Goal: Task Accomplishment & Management: Complete application form

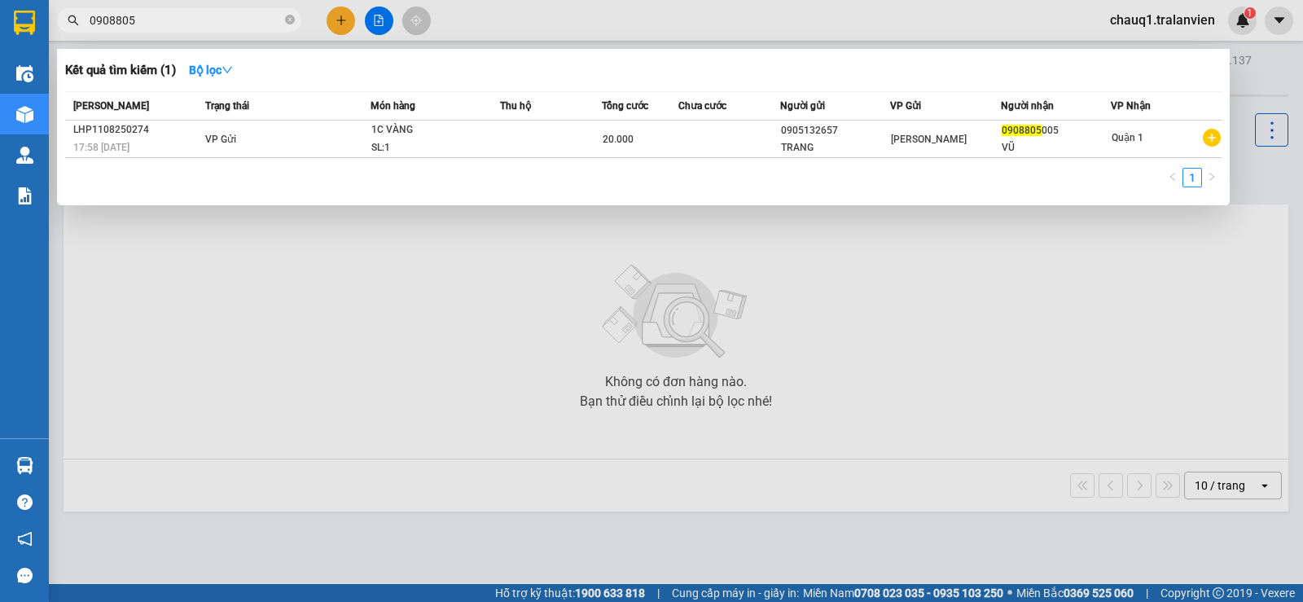
click at [129, 12] on input "0908805" at bounding box center [186, 20] width 192 height 18
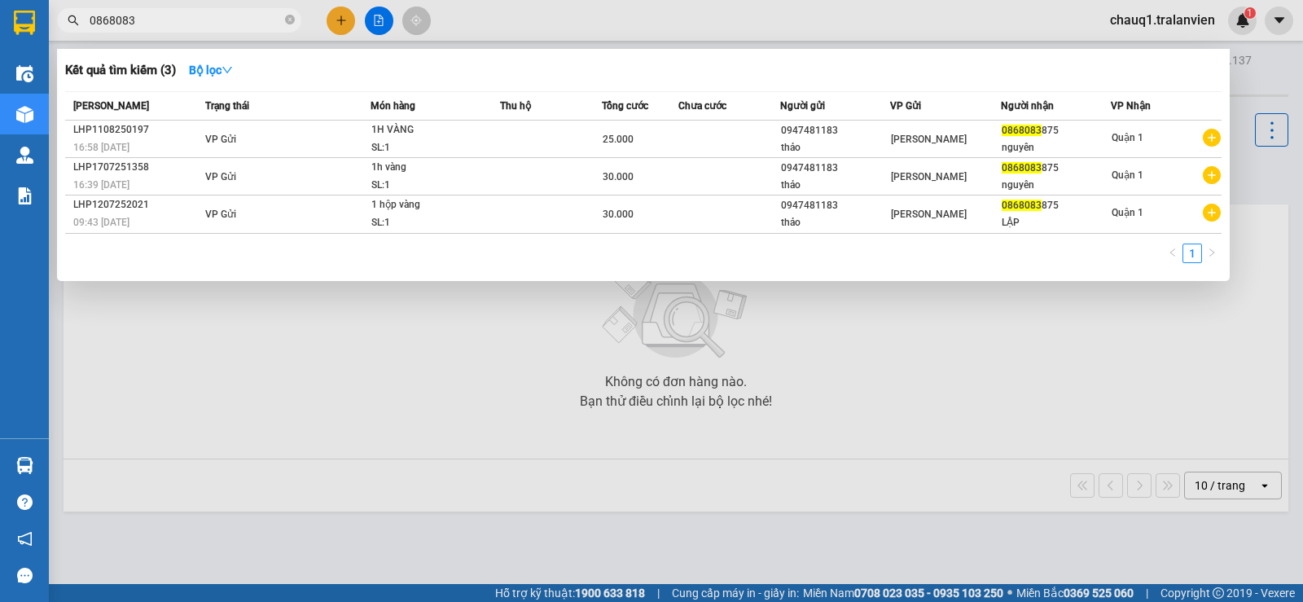
click at [148, 15] on input "0868083" at bounding box center [186, 20] width 192 height 18
type input "0869884"
click at [338, 24] on div at bounding box center [651, 301] width 1303 height 602
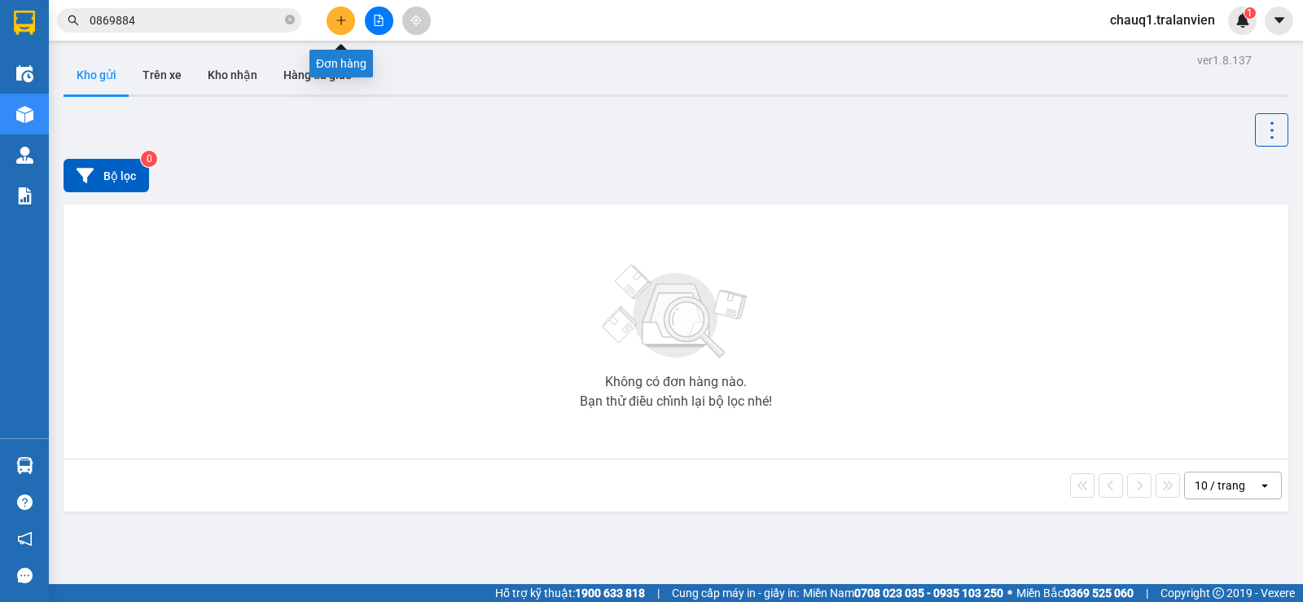
click at [338, 23] on icon "plus" at bounding box center [341, 20] width 11 height 11
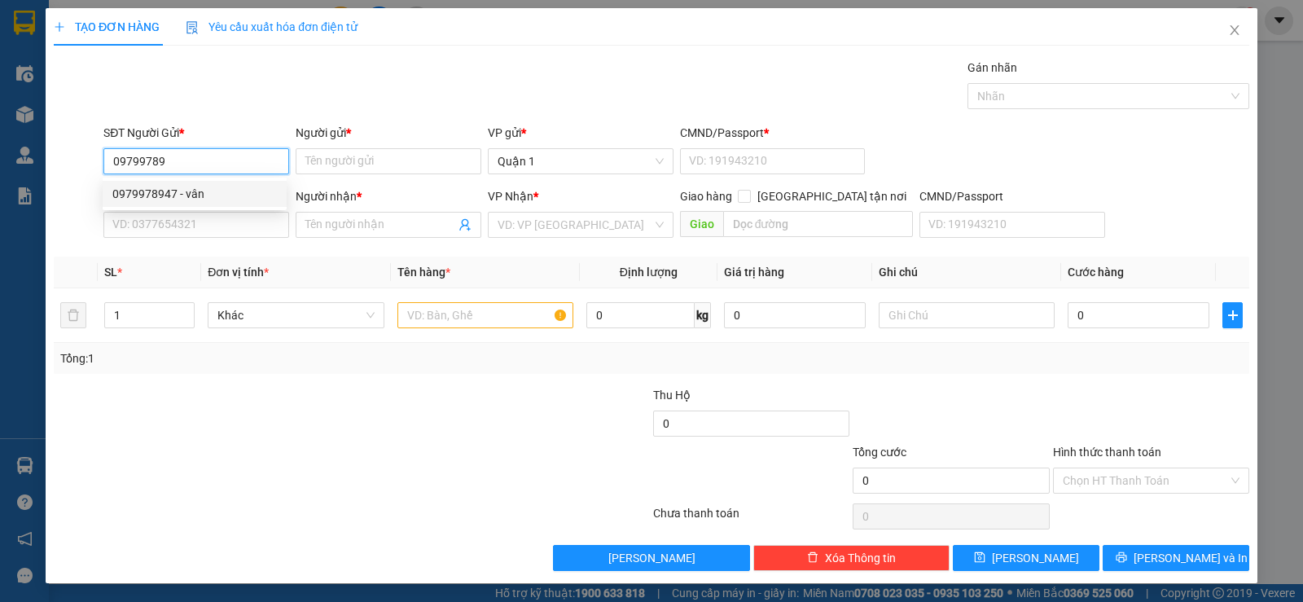
click at [206, 195] on div "0979978947 - vân" at bounding box center [194, 194] width 165 height 18
type input "0979978947"
type input "vân"
type input "1"
type input "0972519683"
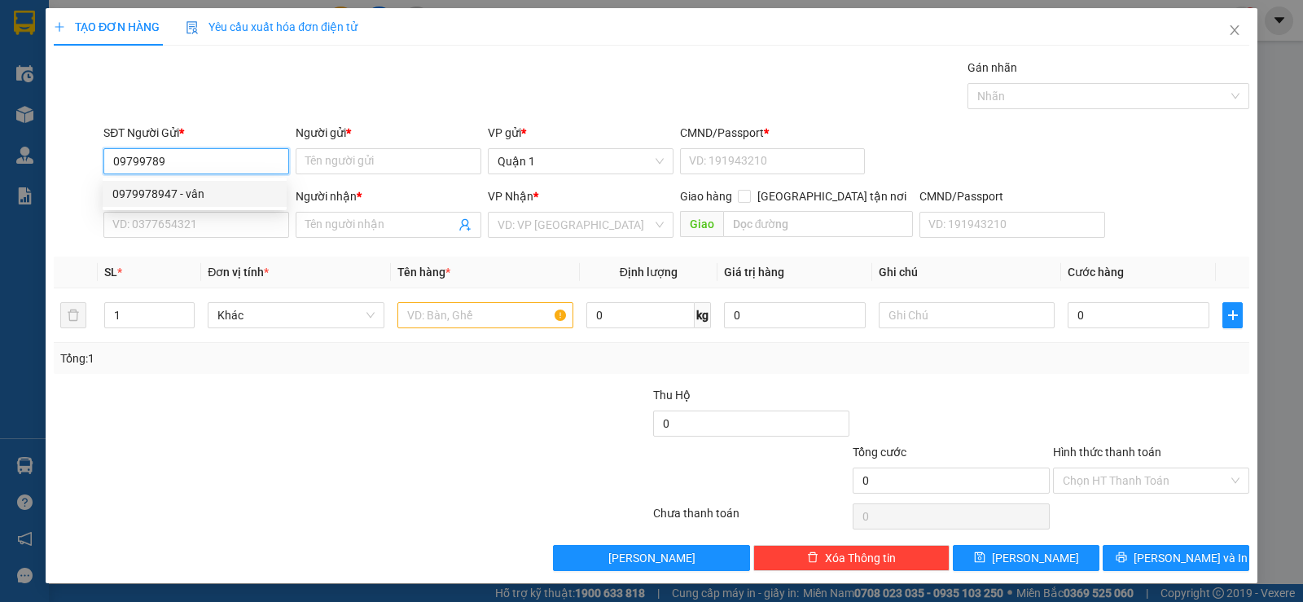
type input "hồng"
checkbox input "true"
type input "128 [PERSON_NAME]- NAM NT"
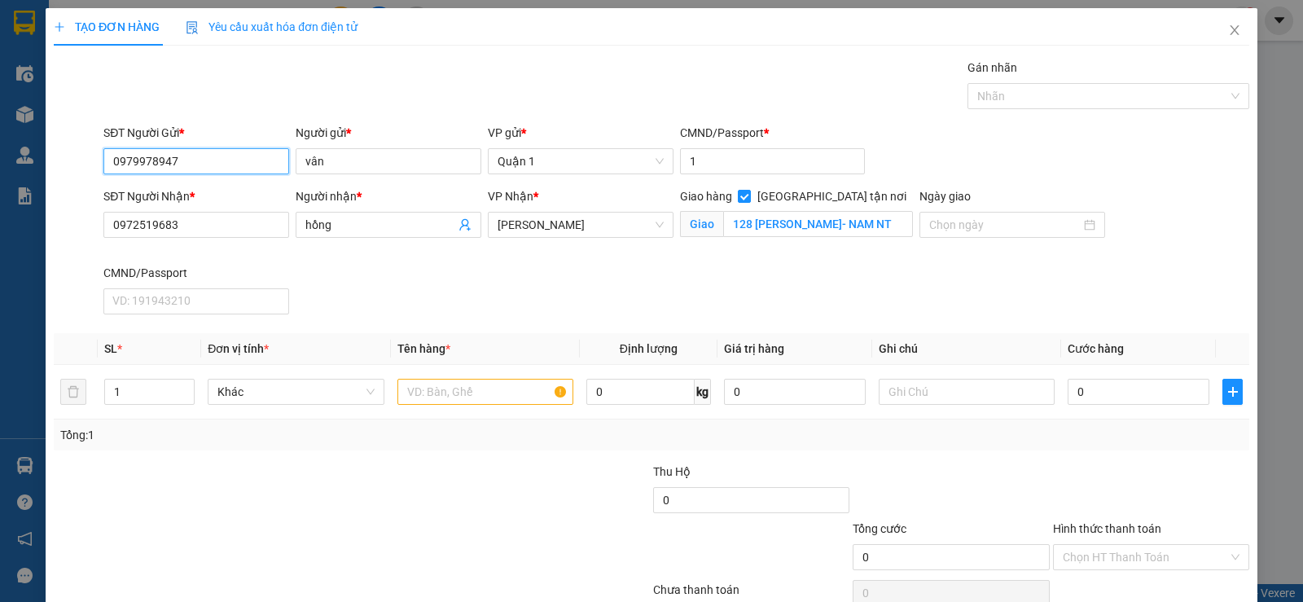
type input "0979978947"
click at [194, 238] on div "SĐT Người Nhận * 0972519683" at bounding box center [196, 215] width 186 height 57
click at [191, 226] on input "0972519683" at bounding box center [196, 225] width 186 height 26
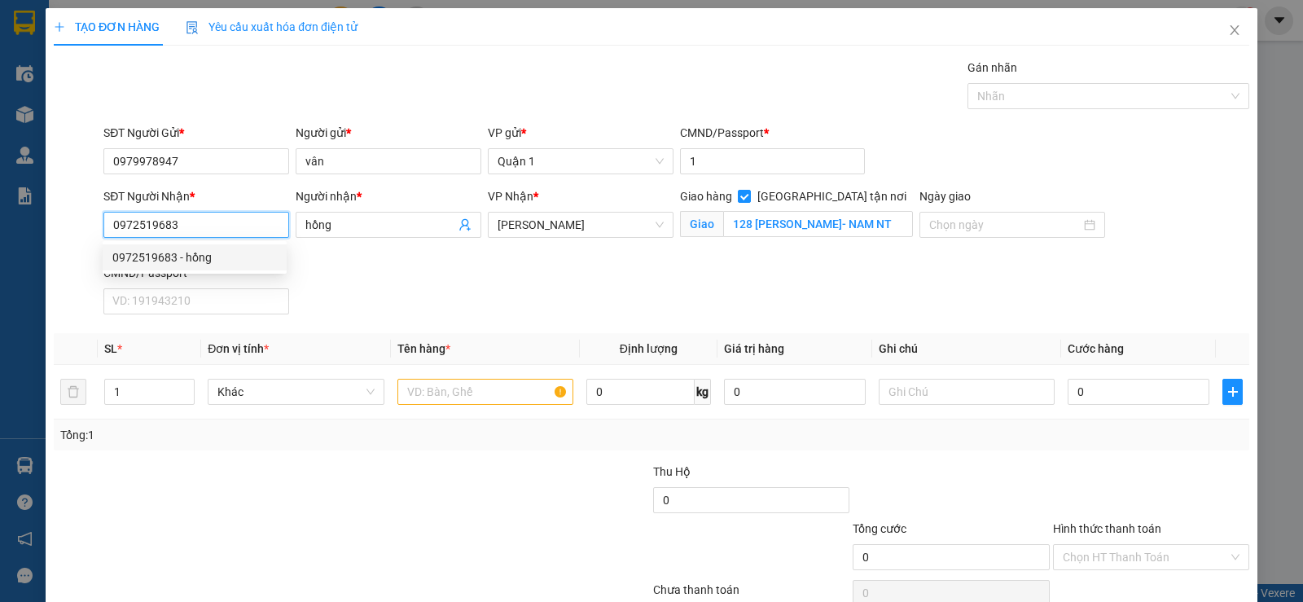
click at [191, 226] on input "0972519683" at bounding box center [196, 225] width 186 height 26
click at [459, 381] on input "text" at bounding box center [485, 392] width 176 height 26
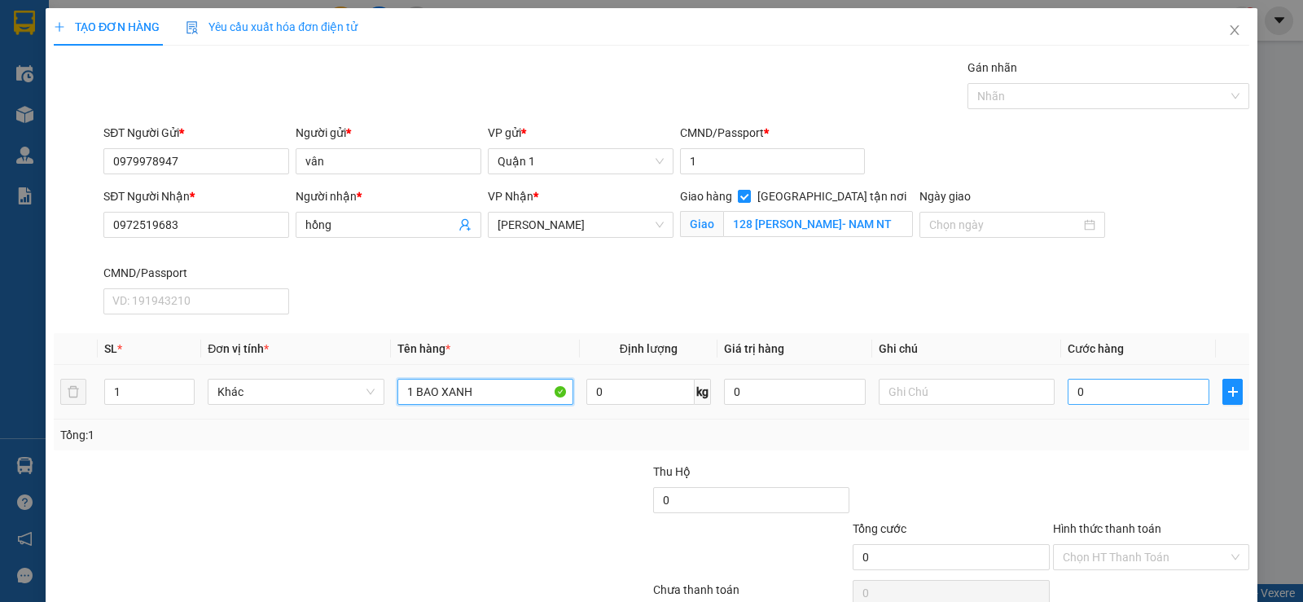
type input "1 BAO XANH"
click at [1117, 388] on input "0" at bounding box center [1139, 392] width 142 height 26
type input "1"
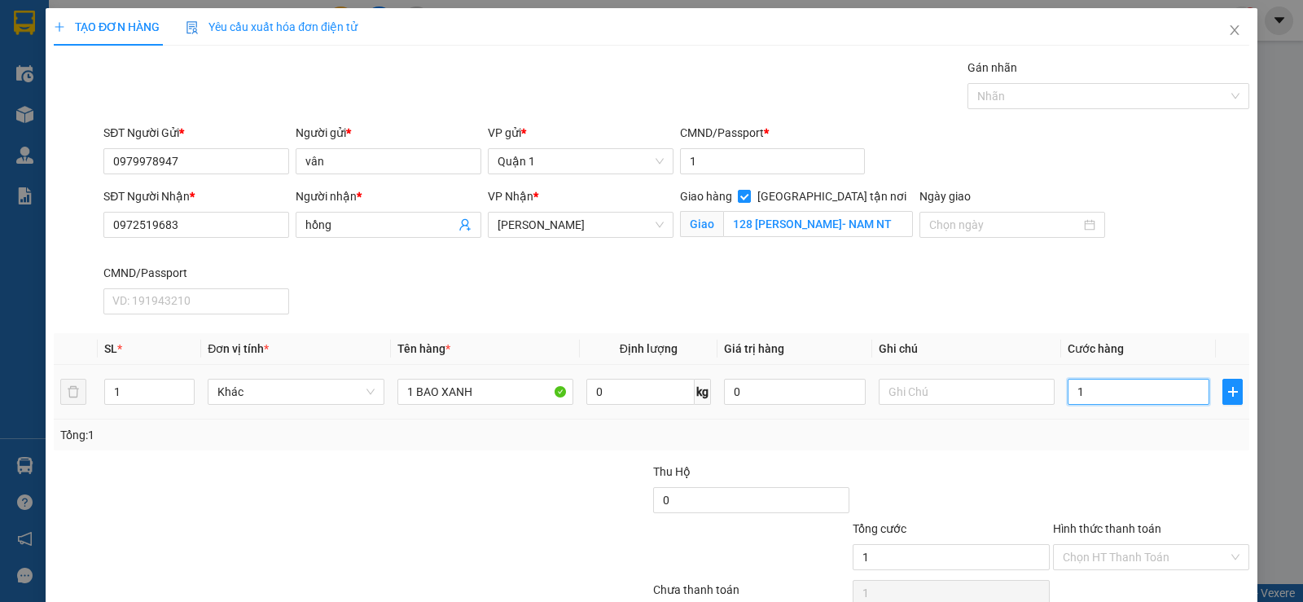
type input "14"
type input "140"
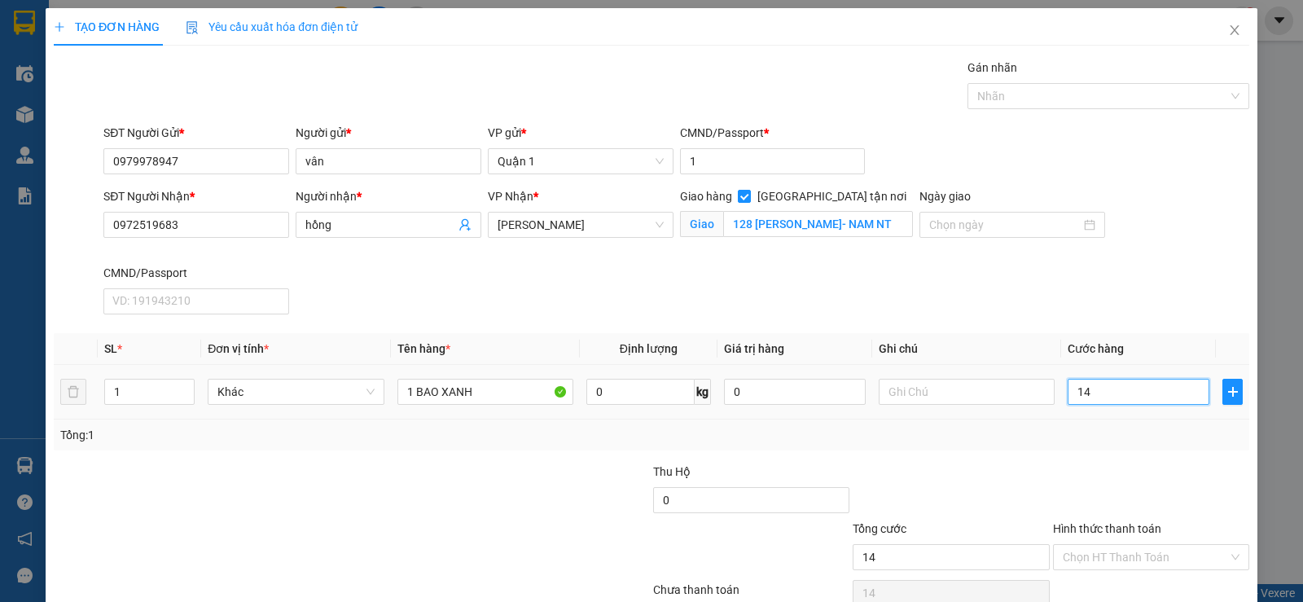
type input "140"
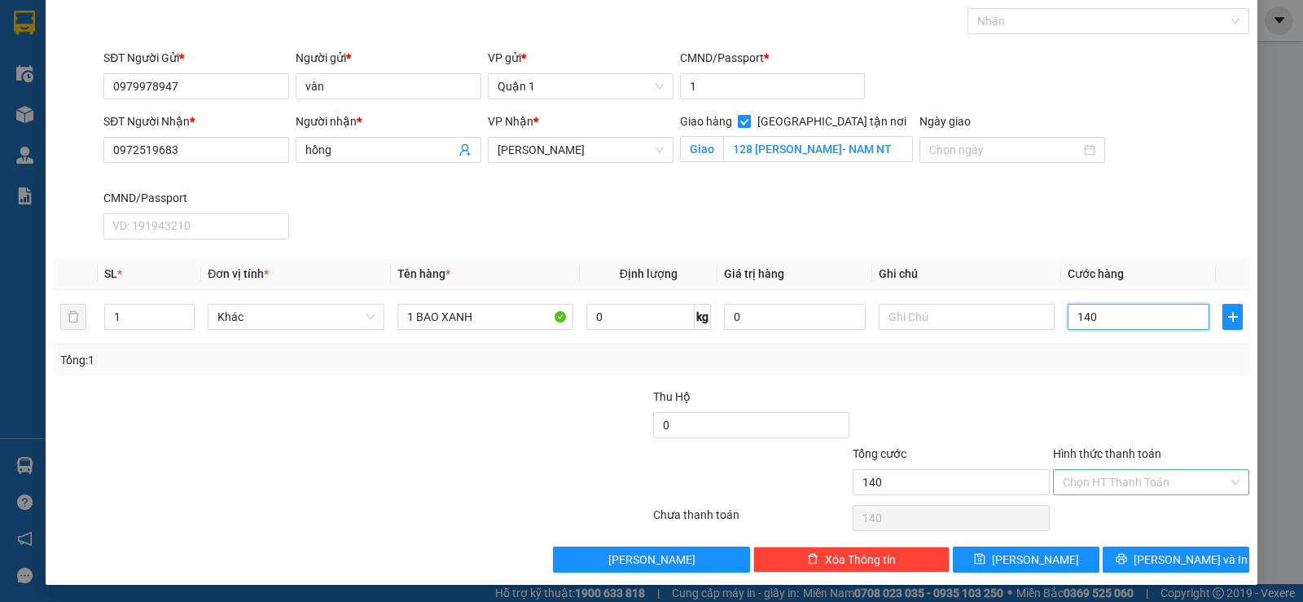
scroll to position [77, 0]
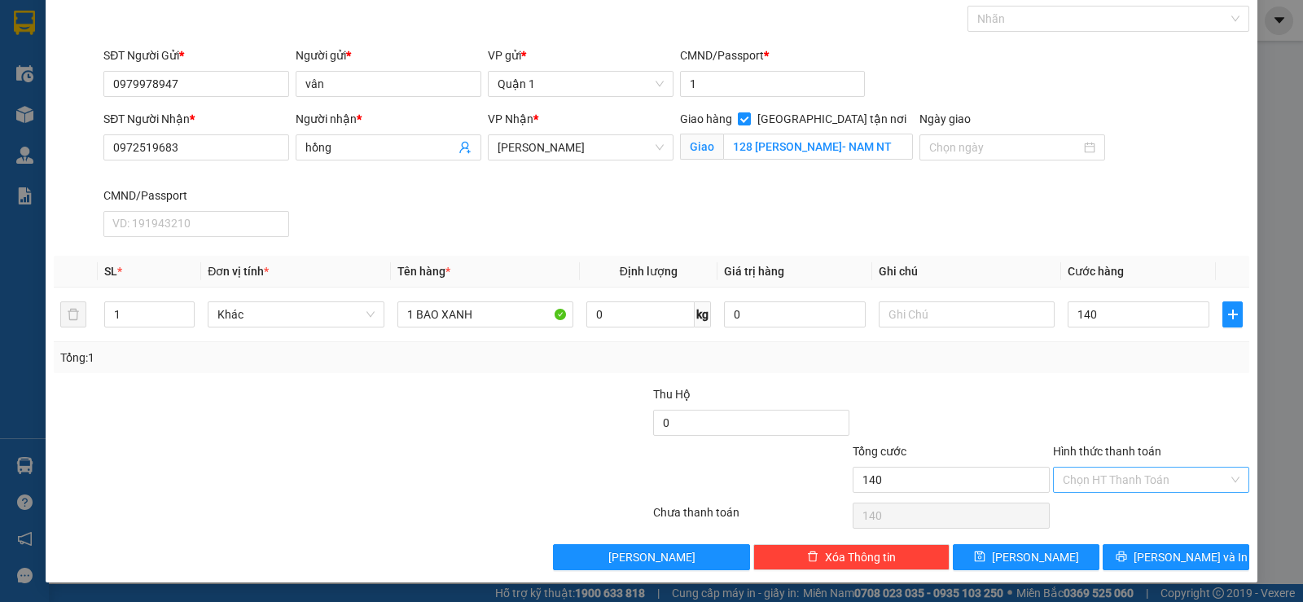
type input "140.000"
click at [1140, 488] on input "Hình thức thanh toán" at bounding box center [1145, 479] width 165 height 24
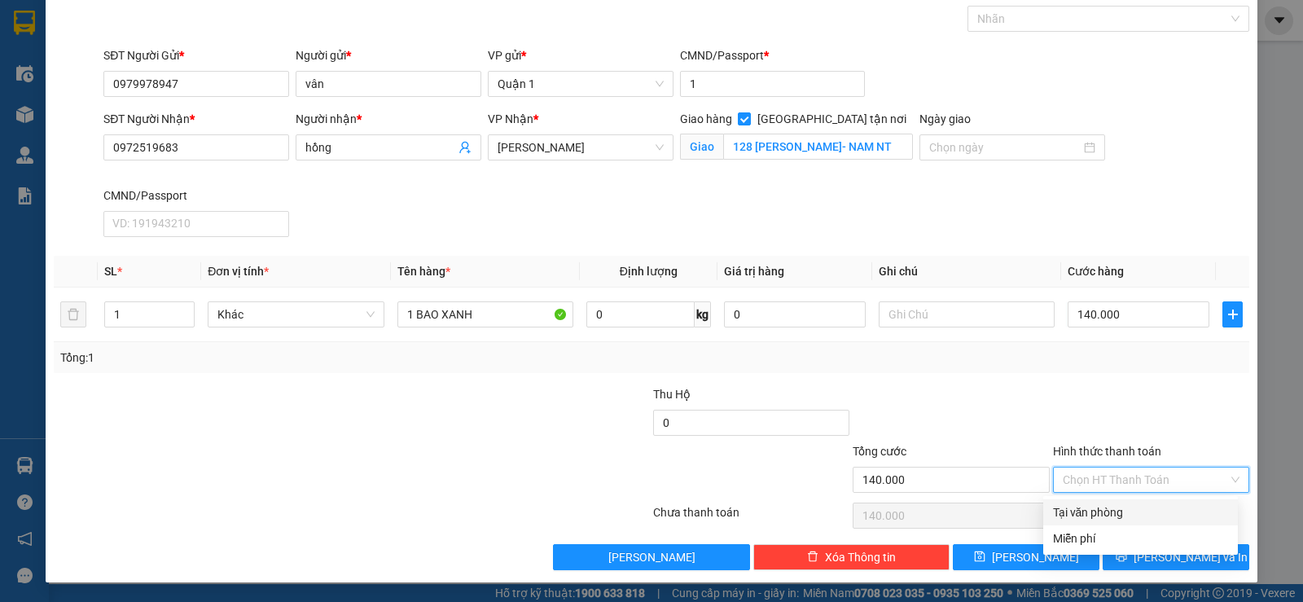
drag, startPoint x: 1128, startPoint y: 508, endPoint x: 1104, endPoint y: 518, distance: 26.3
click at [1125, 509] on div "Tại văn phòng" at bounding box center [1140, 512] width 175 height 18
type input "0"
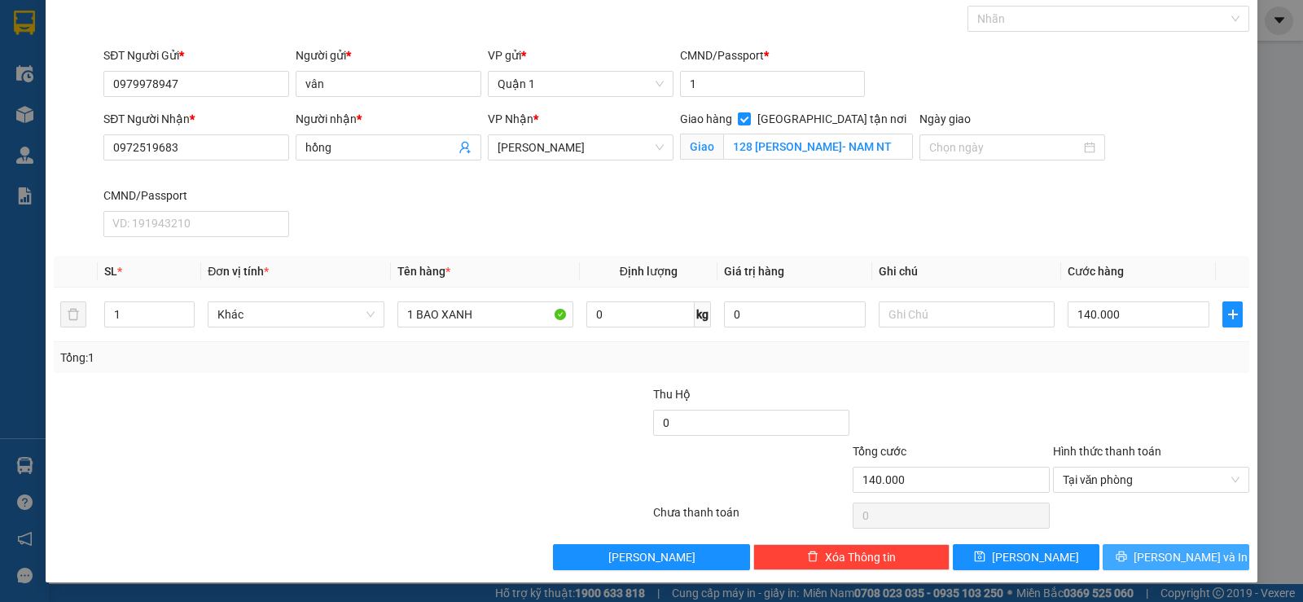
click at [1129, 554] on button "[PERSON_NAME] và In" at bounding box center [1176, 557] width 147 height 26
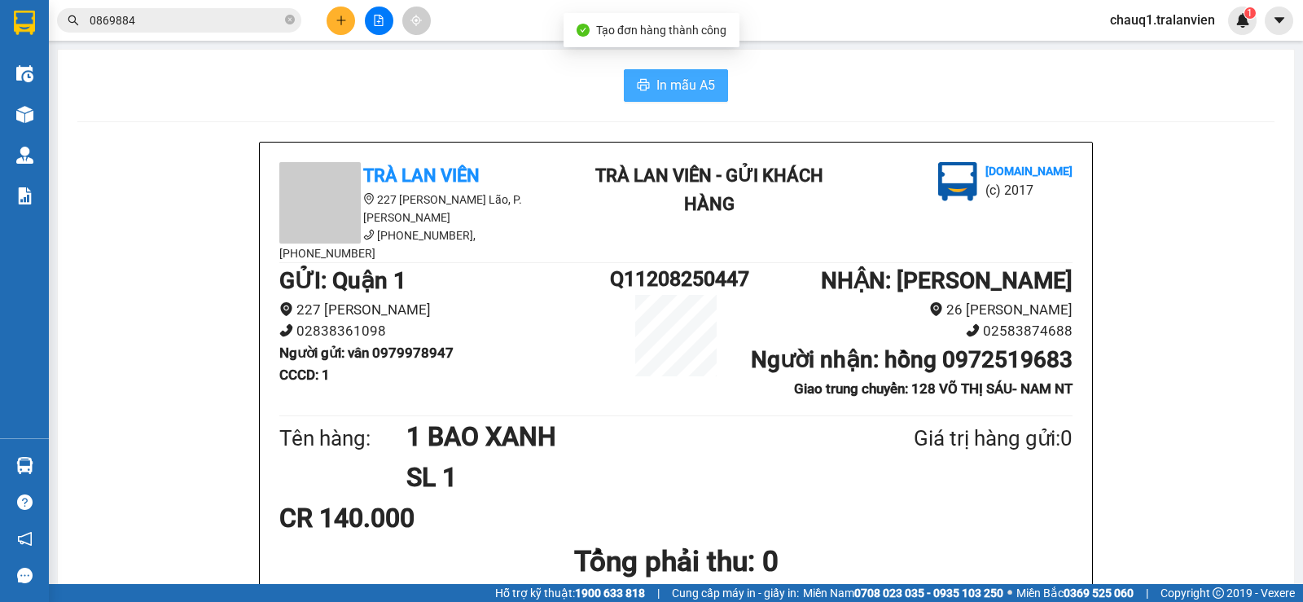
click at [641, 85] on icon "printer" at bounding box center [643, 84] width 13 height 13
click at [699, 76] on span "In mẫu A5" at bounding box center [685, 85] width 59 height 20
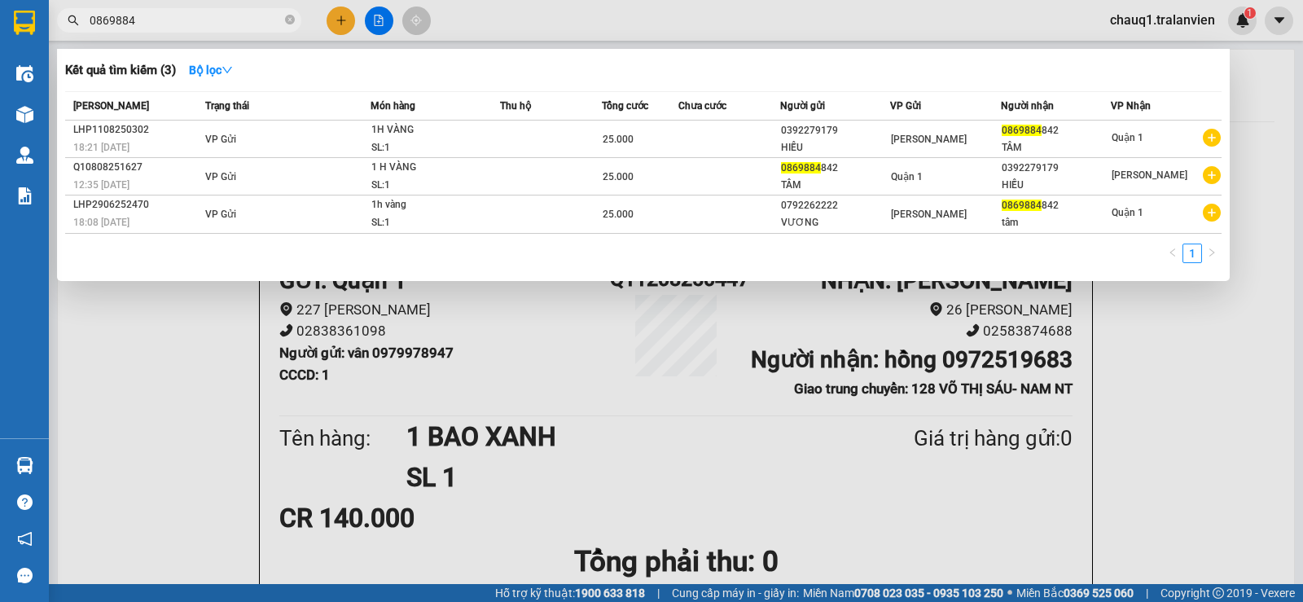
click at [189, 22] on input "0869884" at bounding box center [186, 20] width 192 height 18
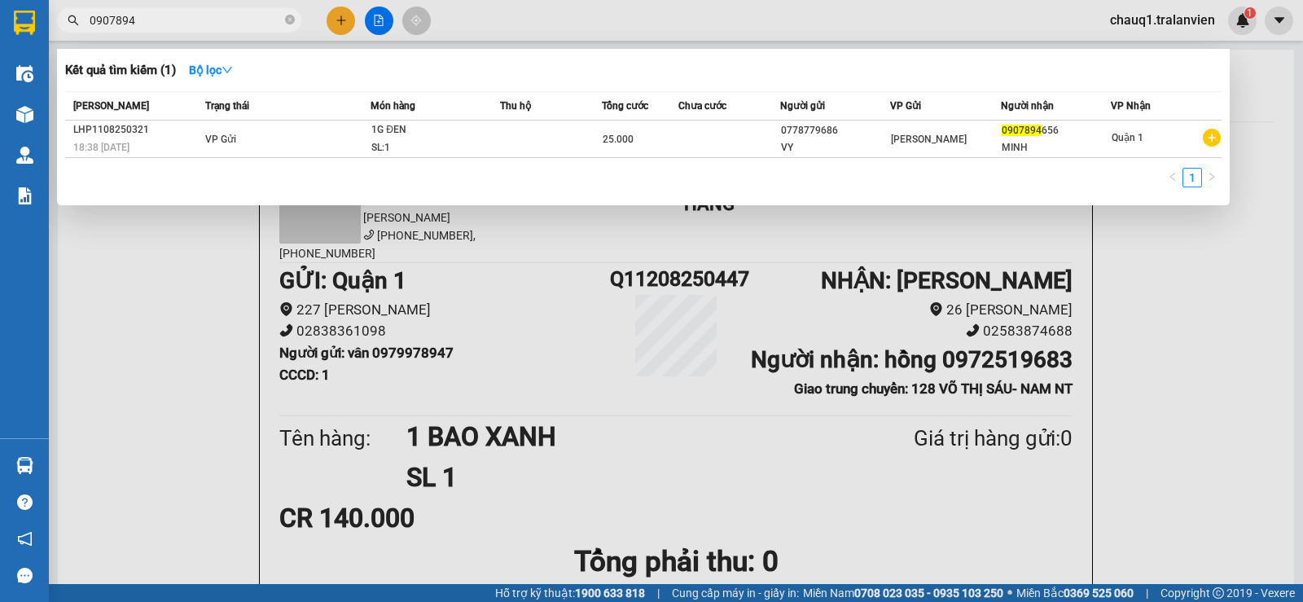
type input "0907894"
click at [333, 22] on div at bounding box center [651, 301] width 1303 height 602
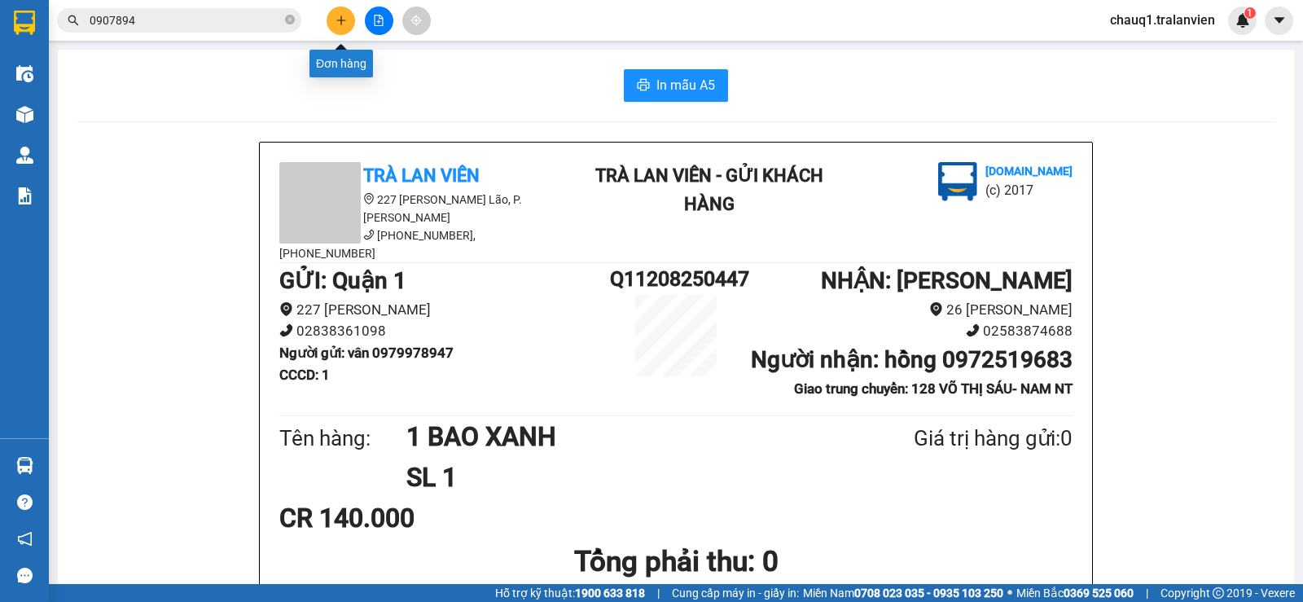
click at [338, 24] on icon "plus" at bounding box center [341, 20] width 11 height 11
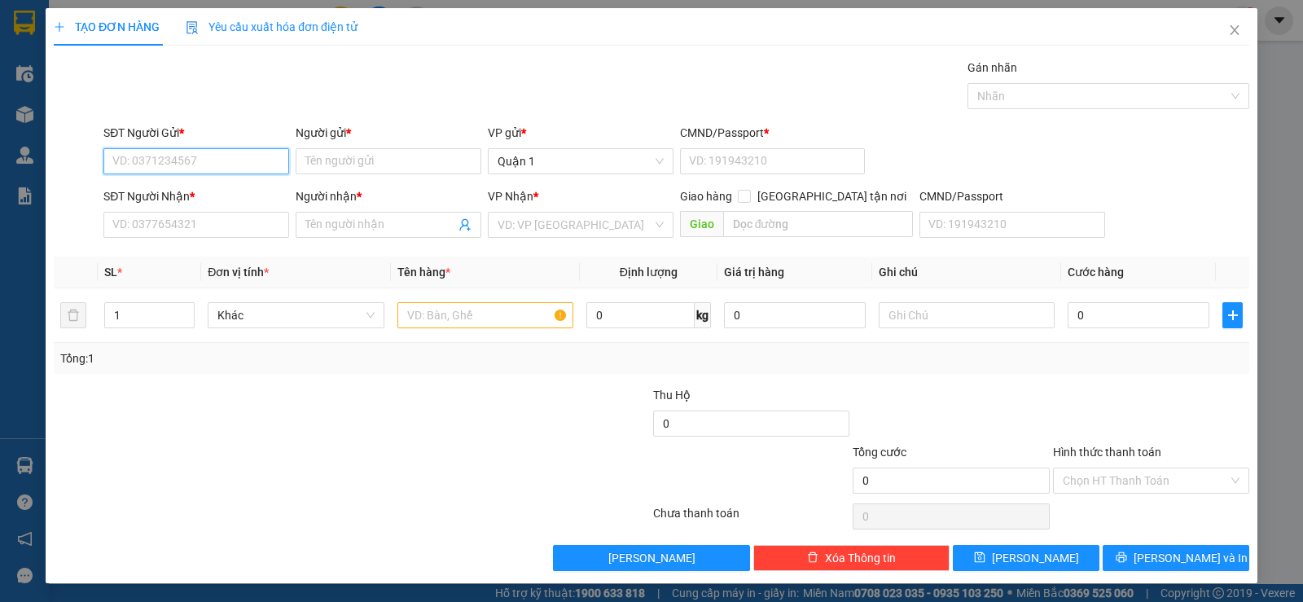
drag, startPoint x: 217, startPoint y: 161, endPoint x: 231, endPoint y: 165, distance: 15.2
click at [217, 161] on input "SĐT Người Gửi *" at bounding box center [196, 161] width 186 height 26
click at [410, 317] on input "text" at bounding box center [485, 315] width 176 height 26
click at [230, 160] on input "SĐT Người Gửi *" at bounding box center [196, 161] width 186 height 26
click at [208, 195] on div "0858583809 - HẠNH" at bounding box center [194, 194] width 165 height 18
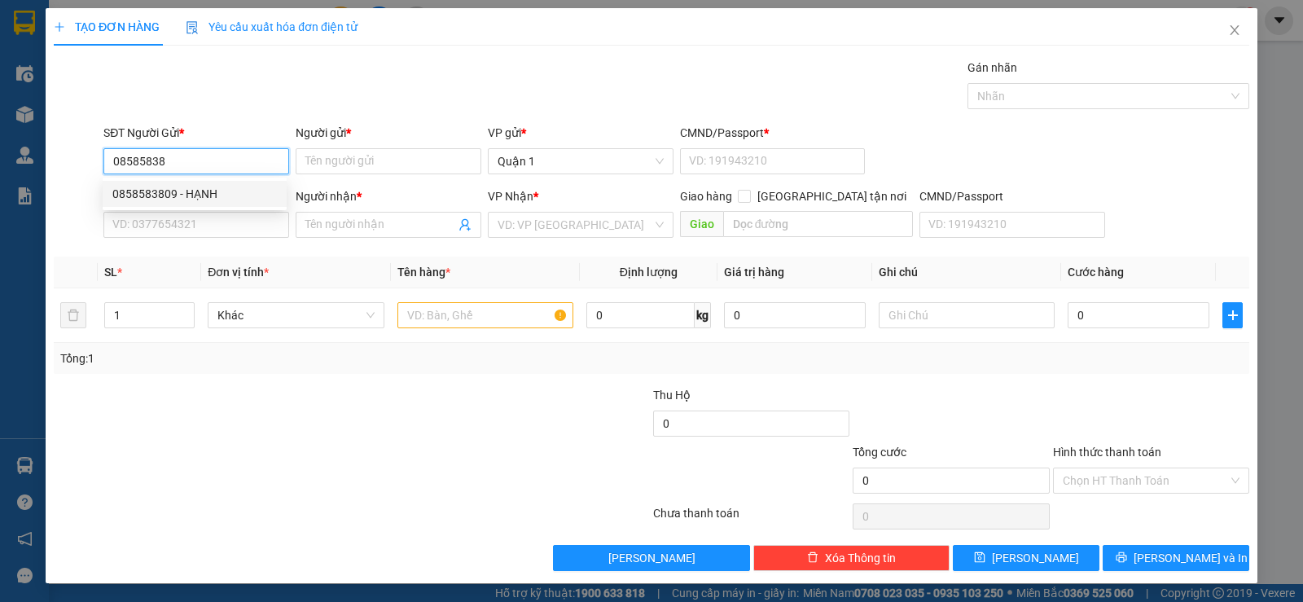
type input "0858583809"
type input "HẠNH"
type input "1"
type input "0911383809"
type input "MẠNH"
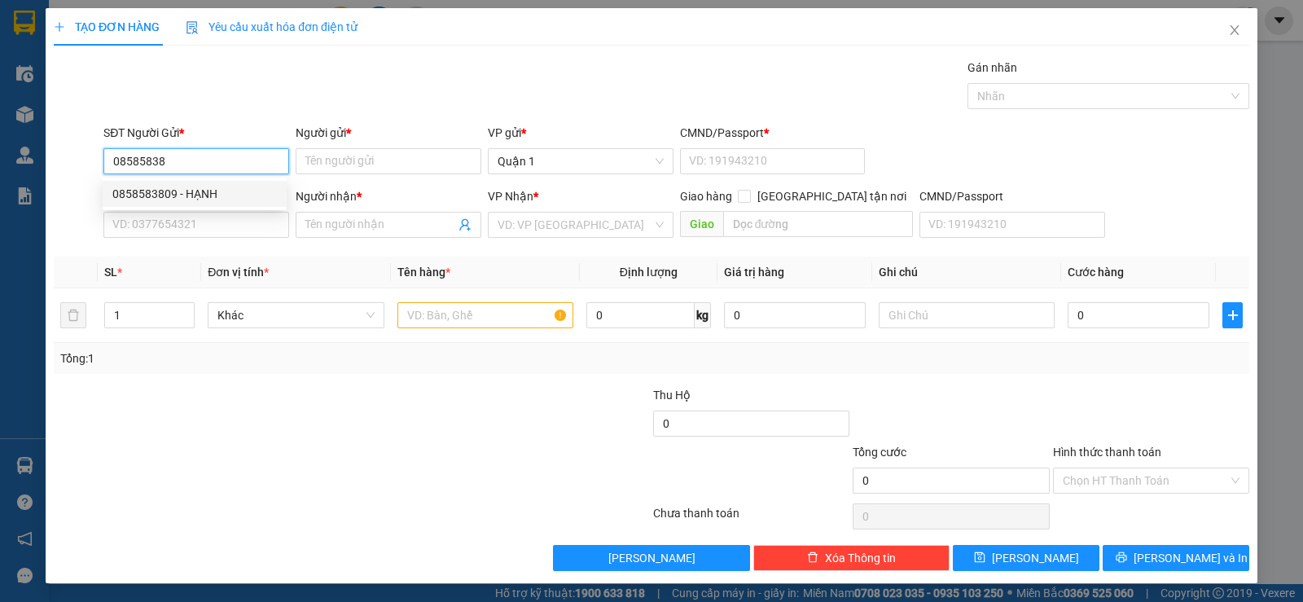
type input "058089009496"
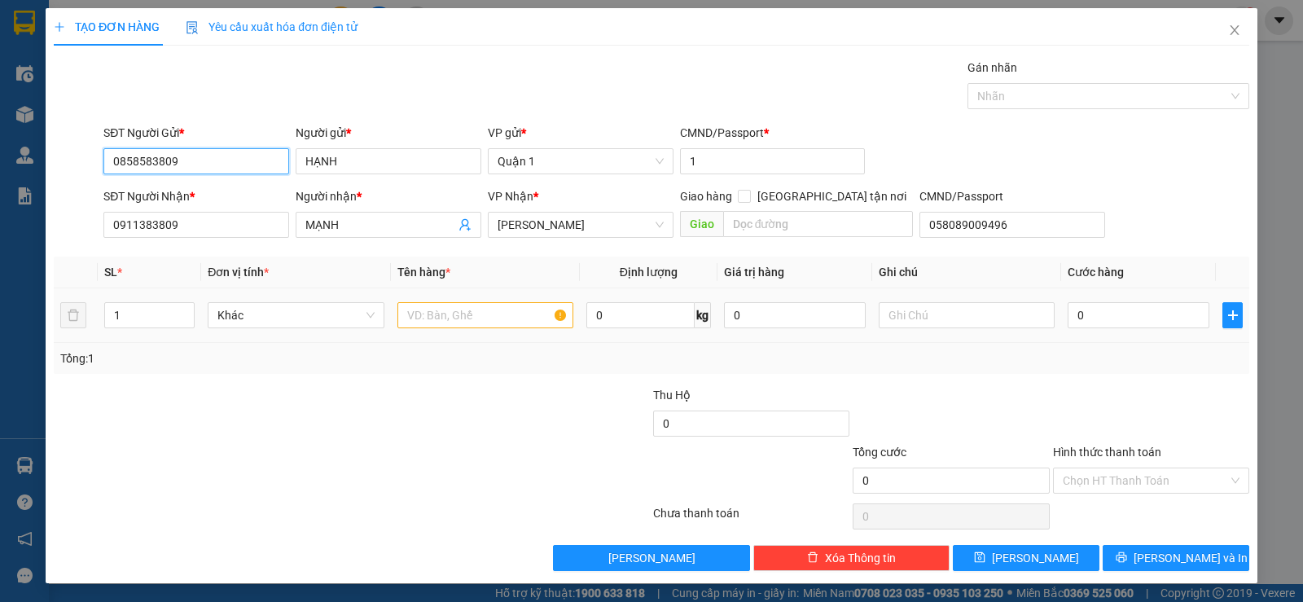
type input "0858583809"
drag, startPoint x: 470, startPoint y: 314, endPoint x: 445, endPoint y: 314, distance: 25.2
click at [468, 314] on input "text" at bounding box center [485, 315] width 176 height 26
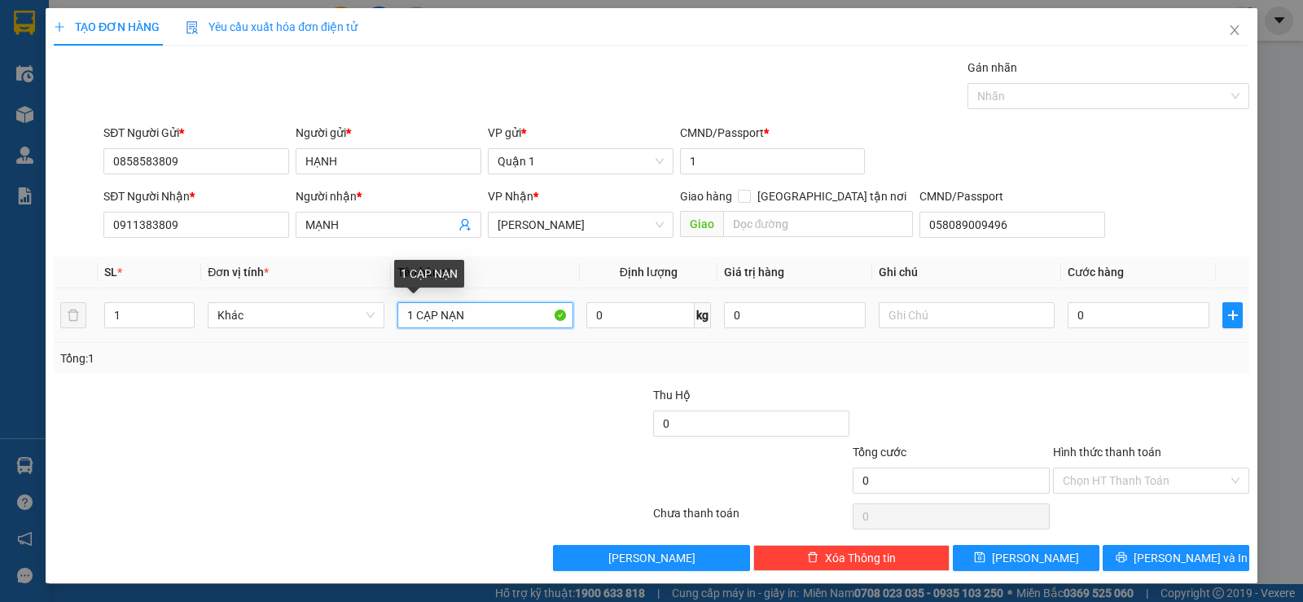
click at [433, 310] on input "1 CẠP NẠN" at bounding box center [485, 315] width 176 height 26
drag, startPoint x: 437, startPoint y: 321, endPoint x: 420, endPoint y: 320, distance: 16.3
click at [420, 320] on input "1 CƯPJ NẠN" at bounding box center [485, 315] width 176 height 26
type input "1 CẶP NẠN"
click at [1136, 313] on input "0" at bounding box center [1139, 315] width 142 height 26
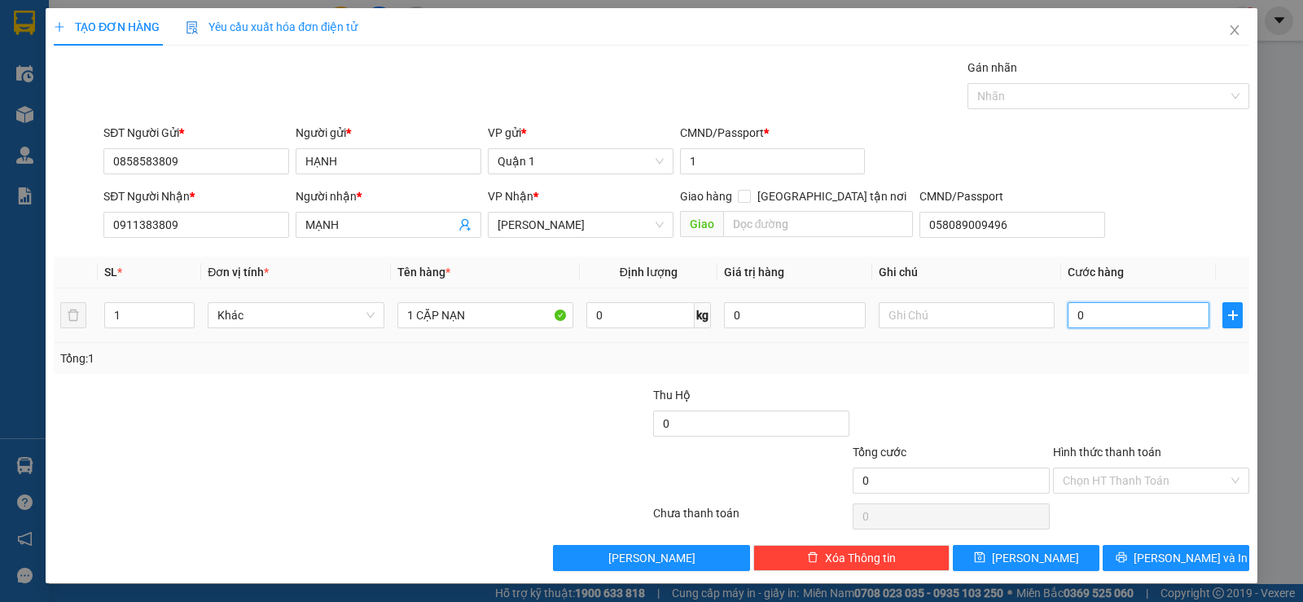
type input "4"
type input "40"
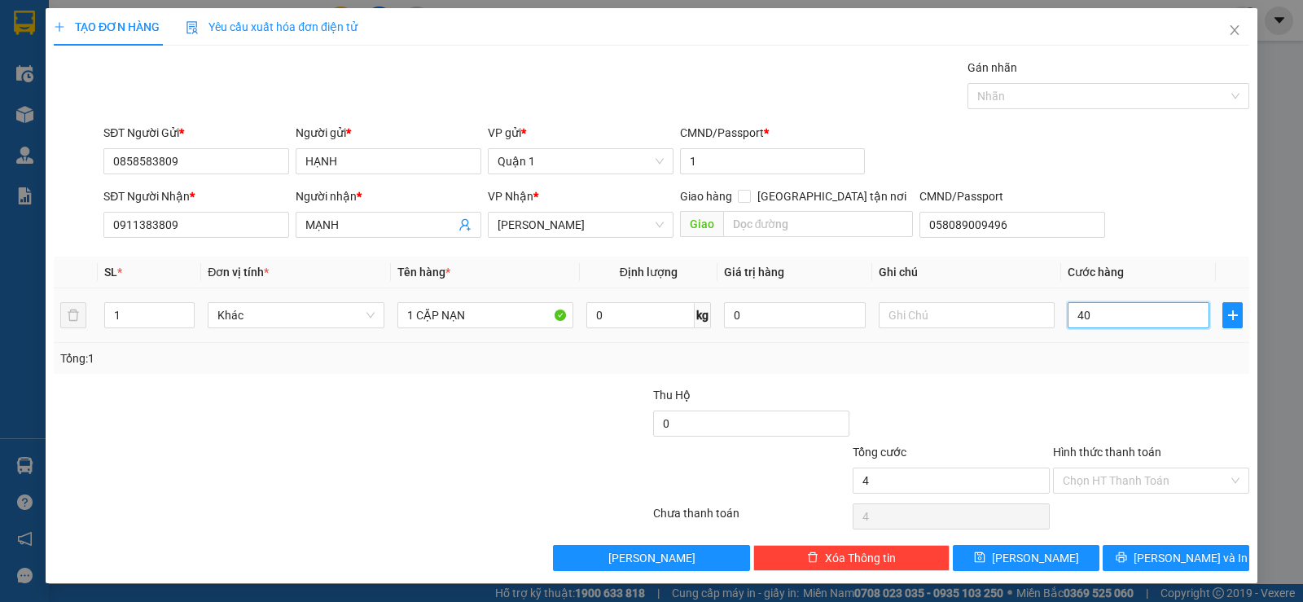
type input "40"
type input "40.000"
click at [1128, 358] on div "Tổng: 1" at bounding box center [651, 358] width 1183 height 18
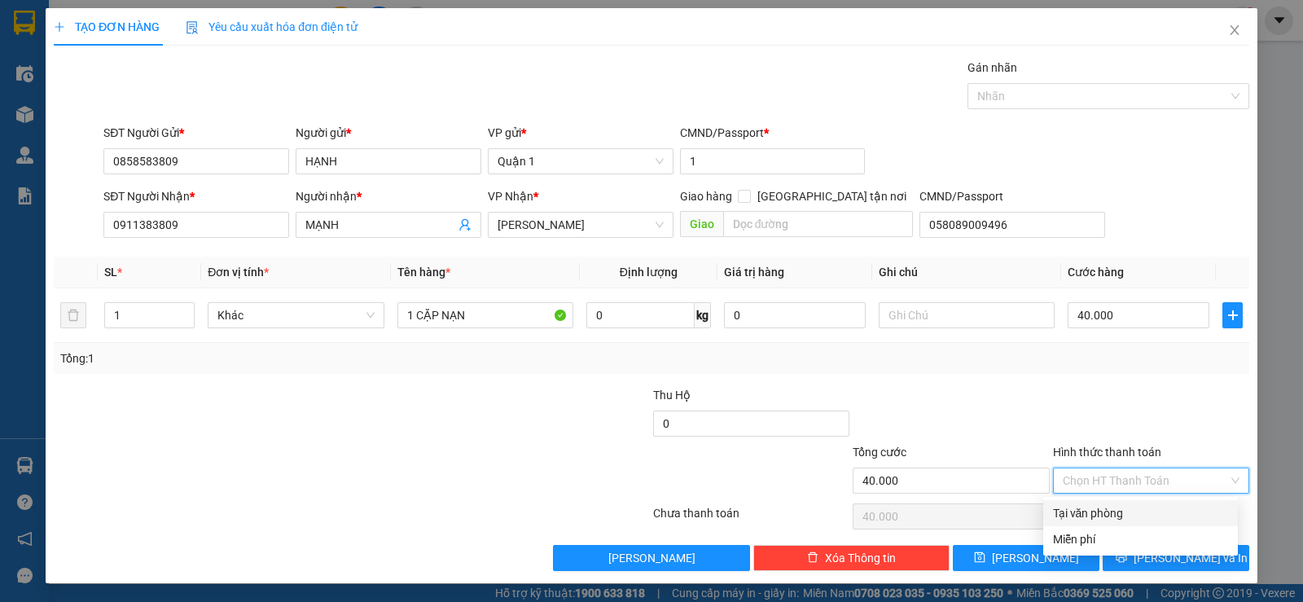
click at [1104, 479] on input "Hình thức thanh toán" at bounding box center [1145, 480] width 165 height 24
click at [1104, 509] on div "Tại văn phòng" at bounding box center [1140, 513] width 175 height 18
type input "0"
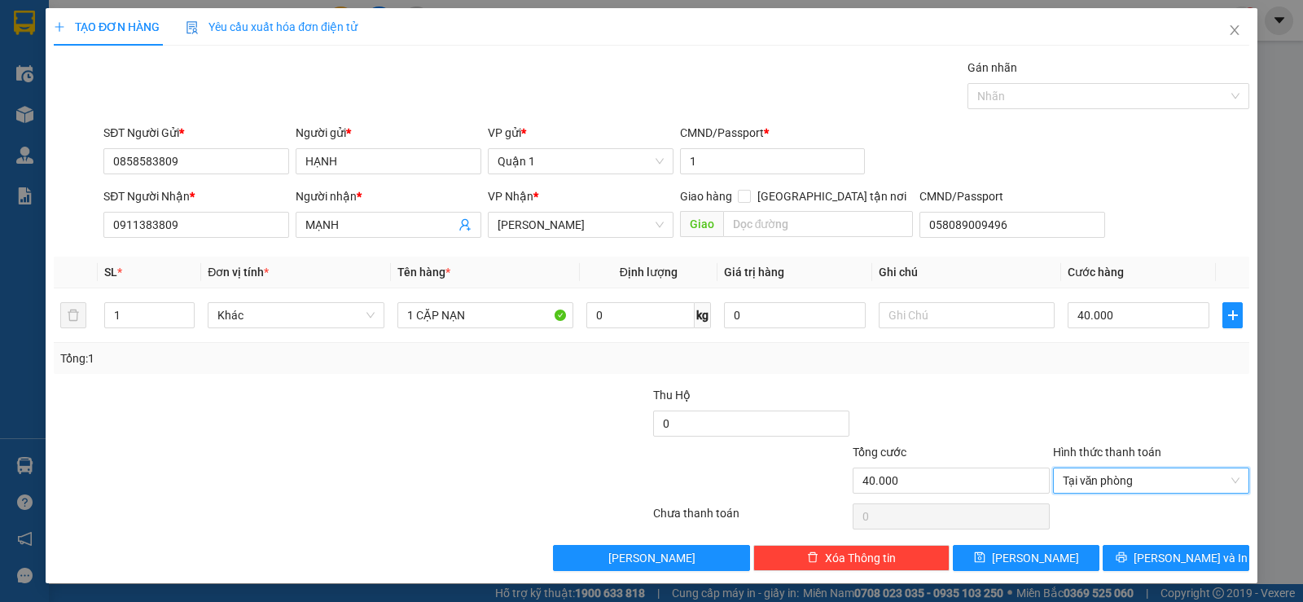
click at [1090, 357] on div "Tổng: 1" at bounding box center [651, 358] width 1183 height 18
drag, startPoint x: 1139, startPoint y: 558, endPoint x: 1073, endPoint y: 444, distance: 131.7
click at [1090, 463] on div "Transit Pickup Surcharge Ids Transit Deliver Surcharge Ids Transit Deliver Surc…" at bounding box center [652, 315] width 1196 height 512
click at [1087, 310] on input "40.000" at bounding box center [1139, 315] width 142 height 26
type input "3"
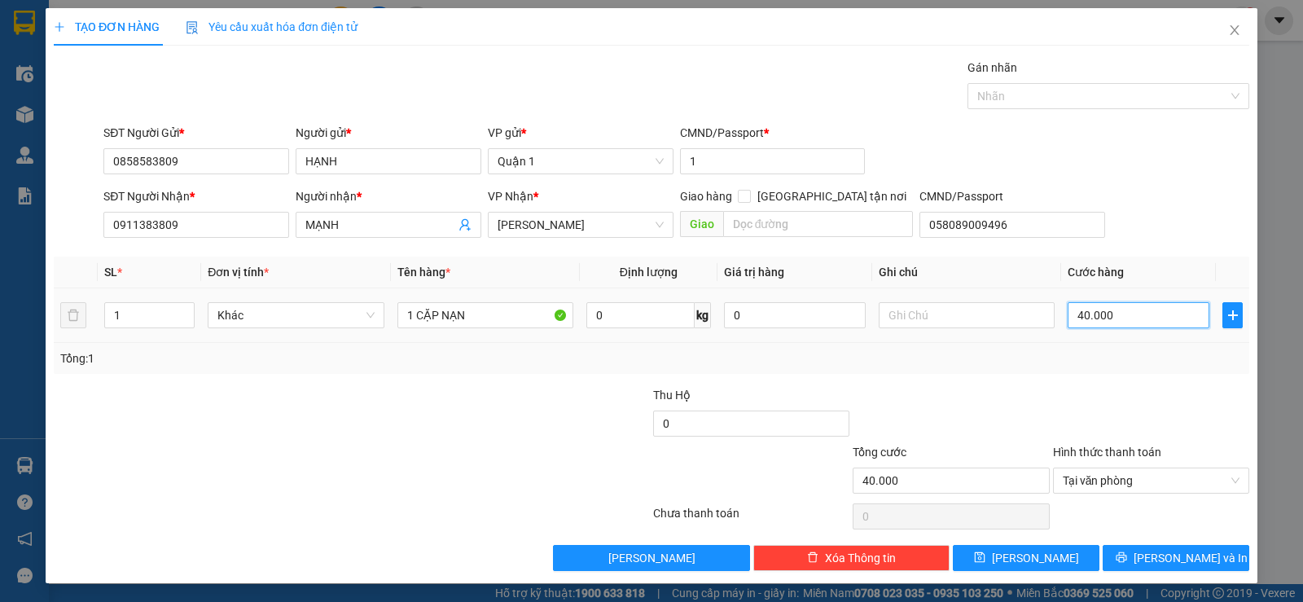
type input "3"
type input "30"
type input "30.000"
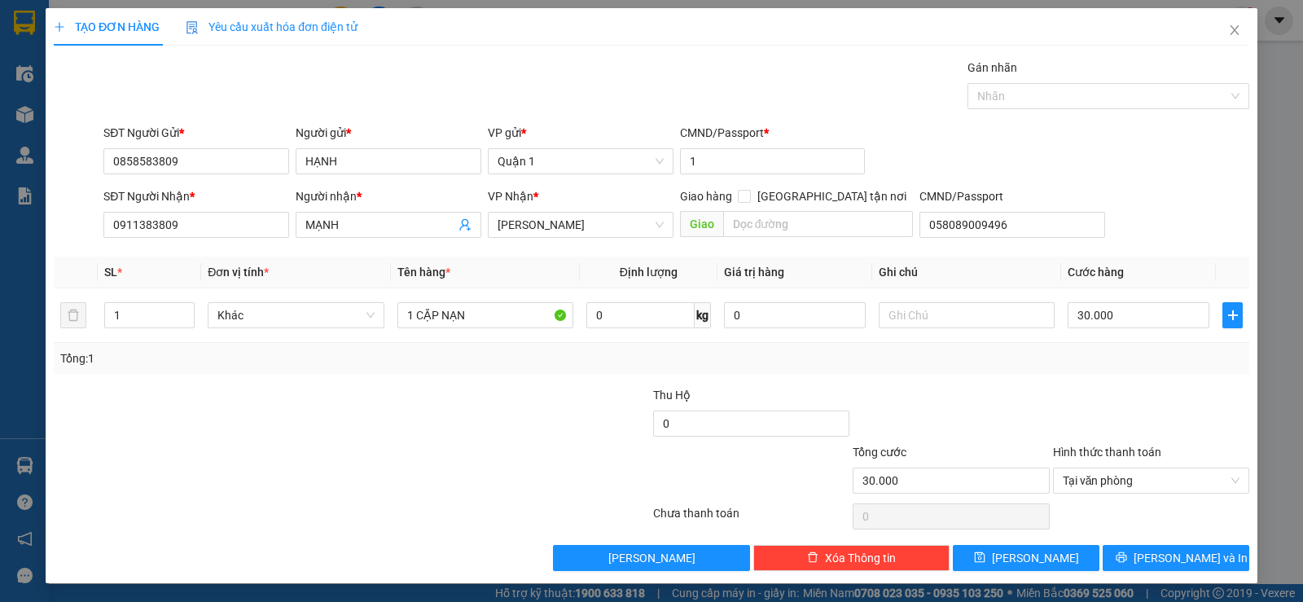
click at [1096, 370] on div "Tổng: 1" at bounding box center [652, 358] width 1196 height 31
drag, startPoint x: 1143, startPoint y: 551, endPoint x: 1090, endPoint y: 512, distance: 65.8
click at [1139, 549] on button "[PERSON_NAME] và In" at bounding box center [1176, 558] width 147 height 26
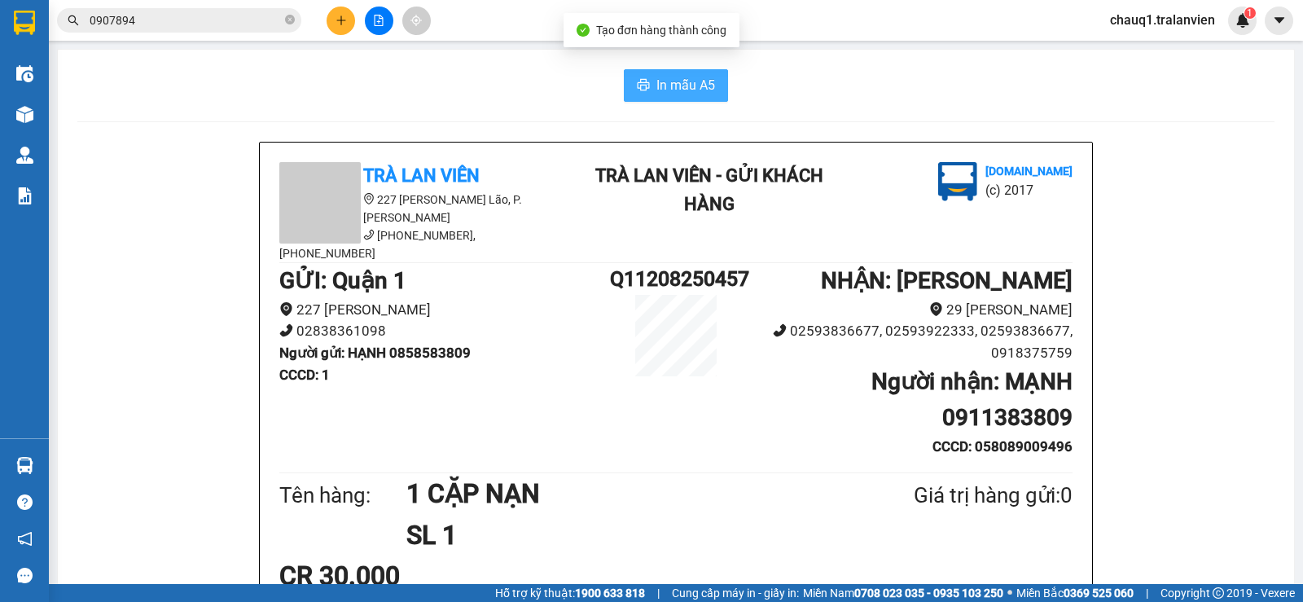
click at [660, 82] on span "In mẫu A5" at bounding box center [685, 85] width 59 height 20
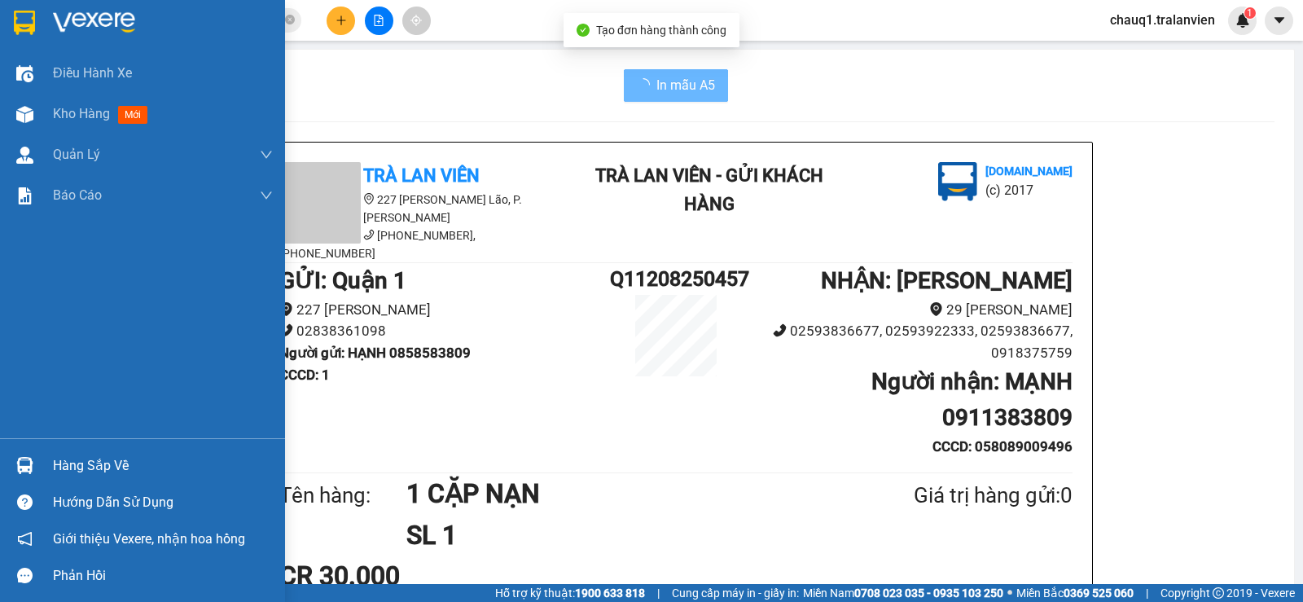
click at [29, 13] on img at bounding box center [24, 23] width 21 height 24
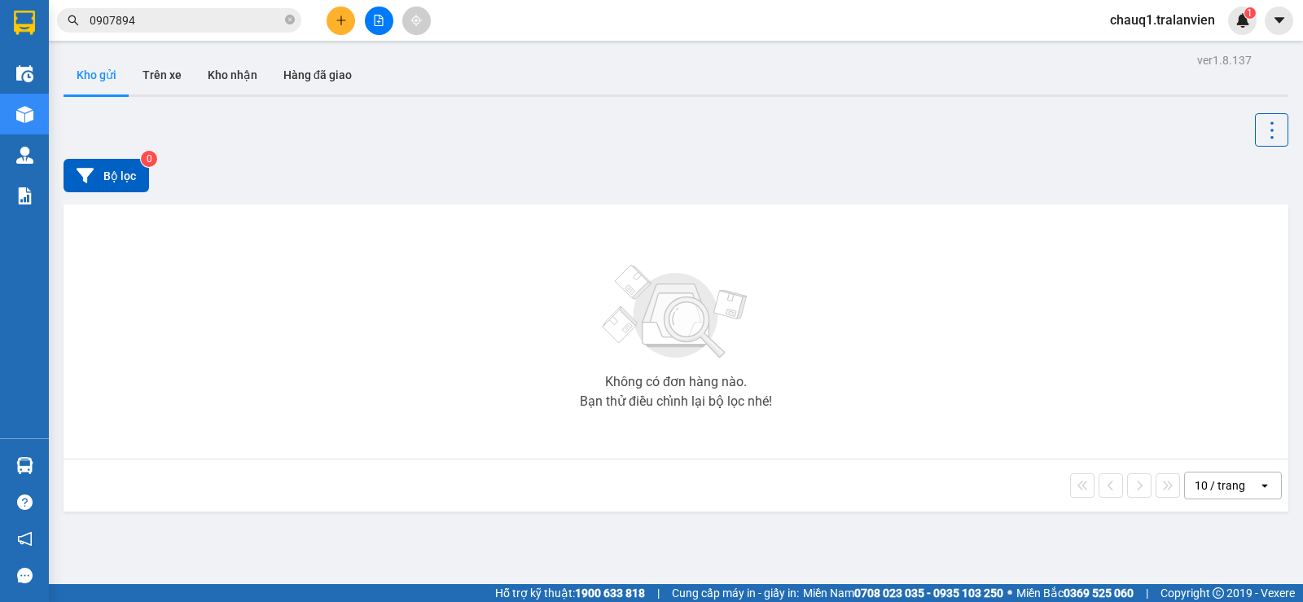
click at [753, 138] on div at bounding box center [676, 129] width 1225 height 33
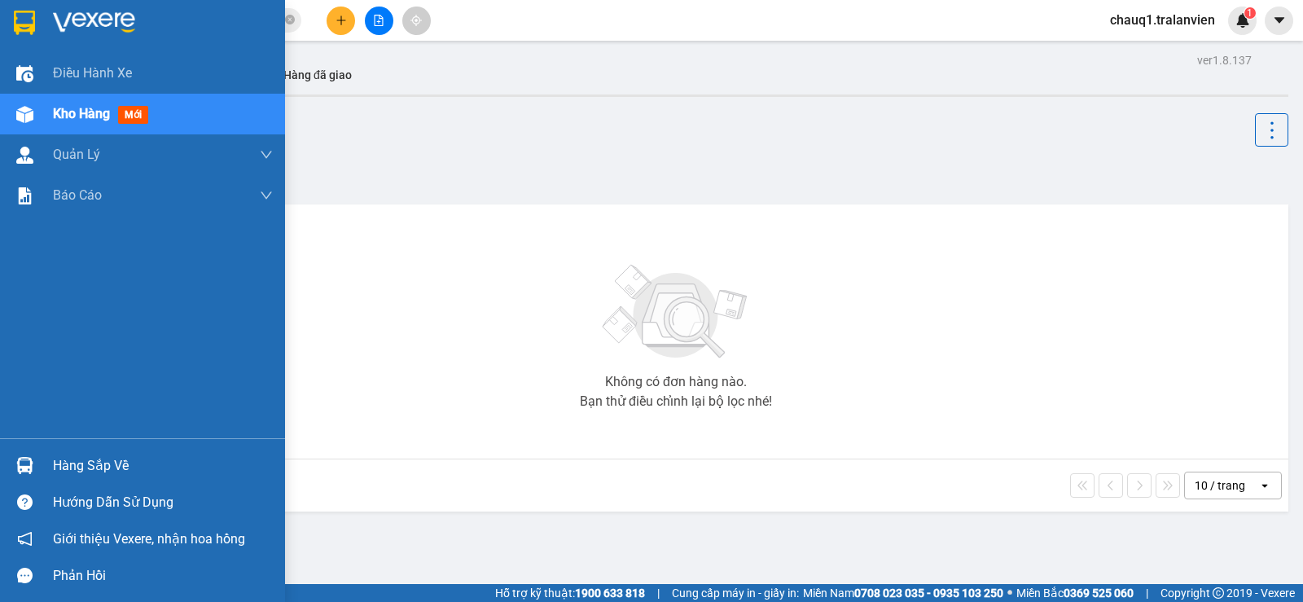
click at [32, 16] on img at bounding box center [24, 23] width 21 height 24
click at [108, 85] on div "Điều hành xe" at bounding box center [163, 73] width 220 height 41
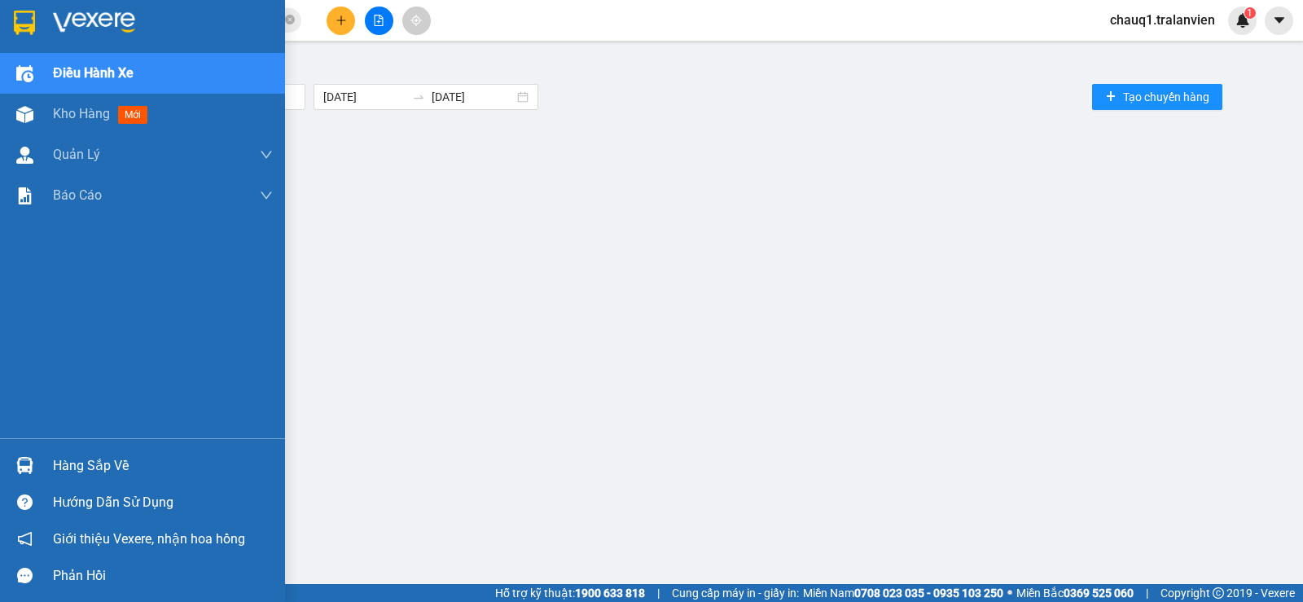
click at [50, 15] on div at bounding box center [142, 26] width 285 height 53
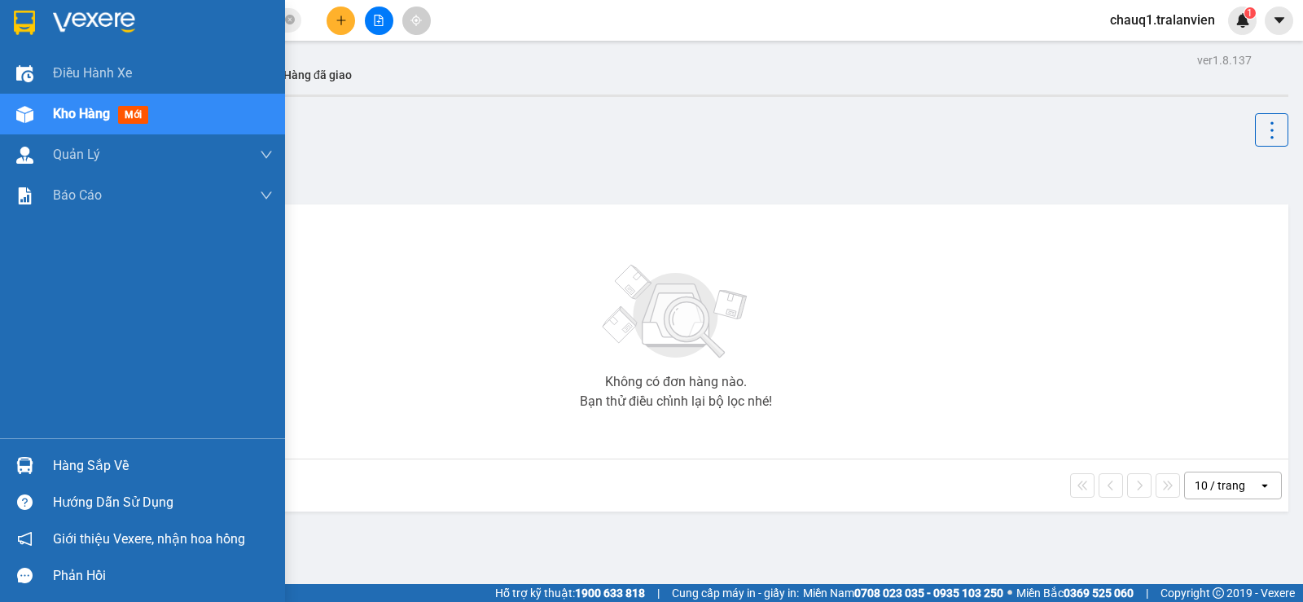
click at [50, 15] on div at bounding box center [142, 26] width 285 height 53
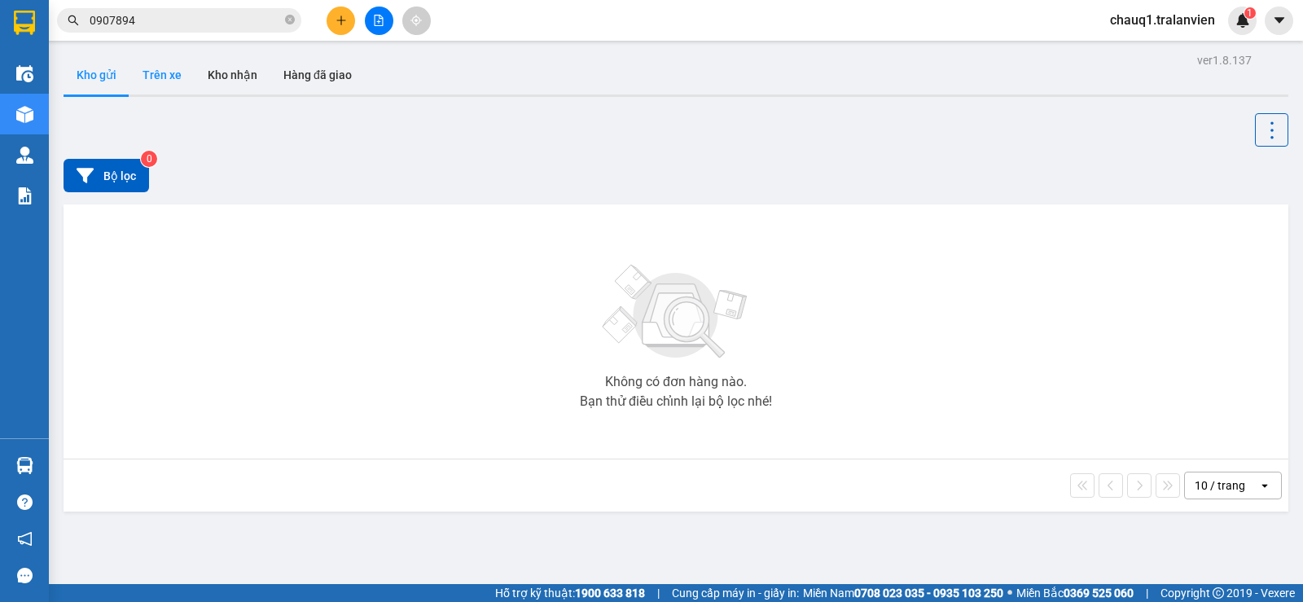
click at [170, 68] on button "Trên xe" at bounding box center [161, 74] width 65 height 39
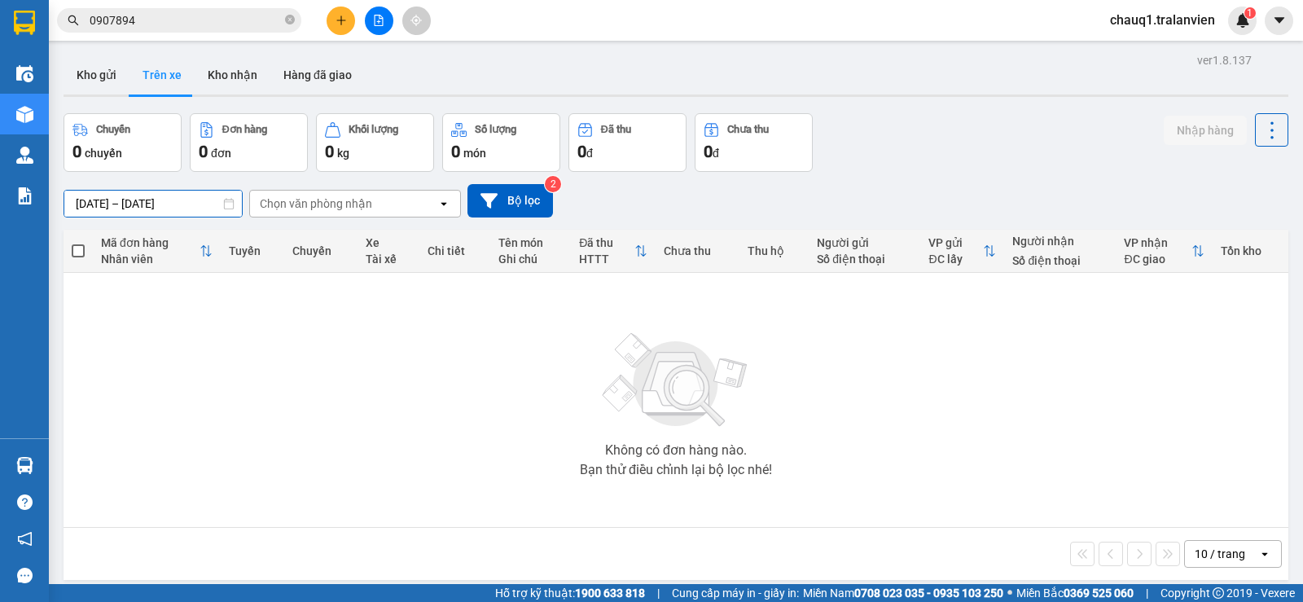
click at [160, 204] on input "[DATE] – [DATE]" at bounding box center [153, 204] width 178 height 26
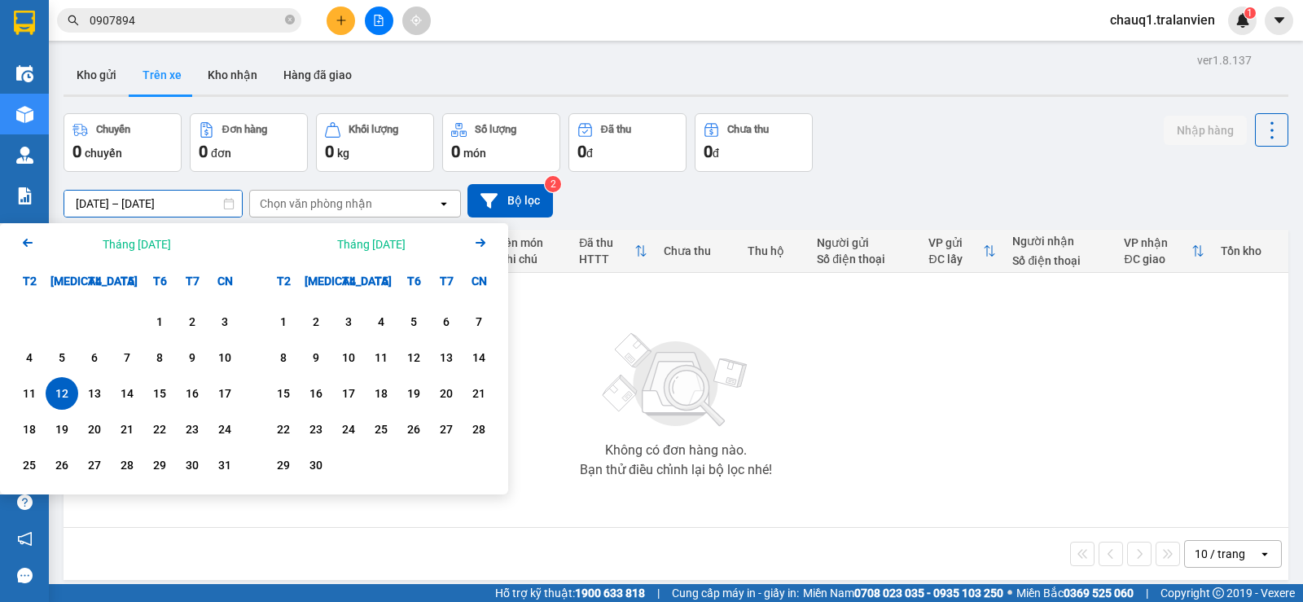
click at [73, 397] on div "12" at bounding box center [62, 393] width 33 height 33
click at [64, 396] on div "12" at bounding box center [61, 394] width 23 height 20
type input "[DATE] – [DATE]"
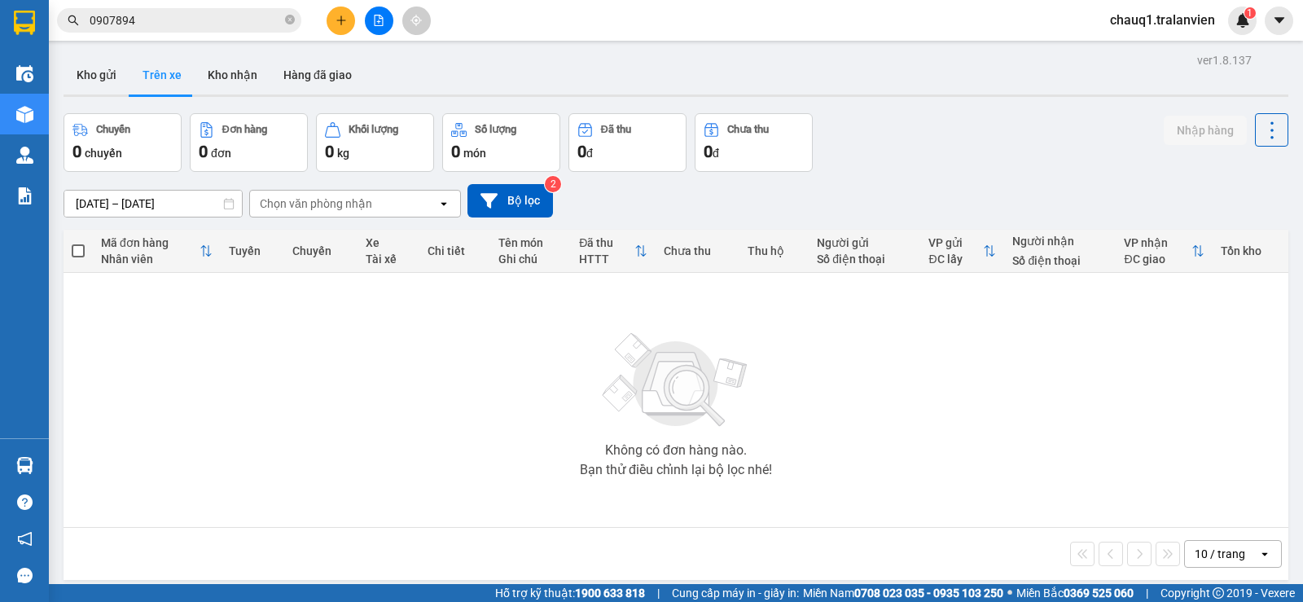
click at [774, 76] on div "Kho gửi Trên xe Kho nhận Hàng đã giao" at bounding box center [676, 76] width 1225 height 43
click at [804, 66] on div "Kho gửi Trên xe Kho nhận Hàng đã giao" at bounding box center [676, 76] width 1225 height 43
click at [869, 114] on div "Chuyến 0 chuyến Đơn hàng 0 đơn Khối lượng 0 kg Số lượng 0 món Đã thu 0 đ Chưa t…" at bounding box center [676, 142] width 1225 height 59
drag, startPoint x: 595, startPoint y: 72, endPoint x: 289, endPoint y: 115, distance: 309.2
click at [520, 86] on div "Kho gửi Trên xe Kho nhận Hàng đã giao" at bounding box center [676, 76] width 1225 height 43
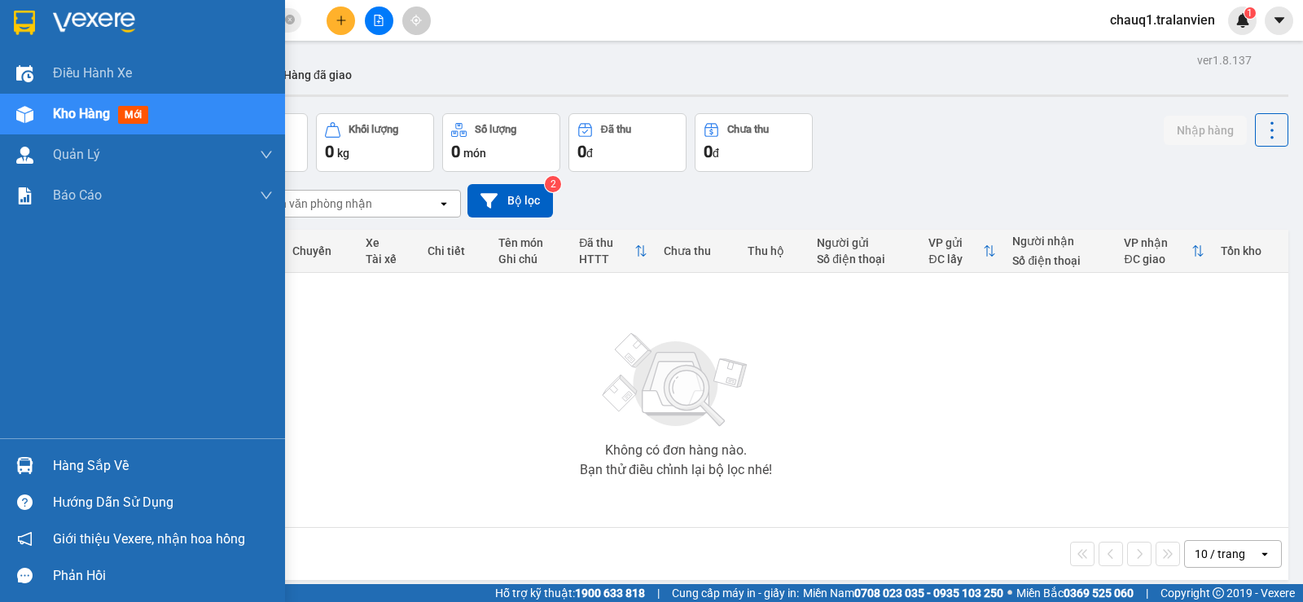
click at [55, 15] on img at bounding box center [94, 23] width 82 height 24
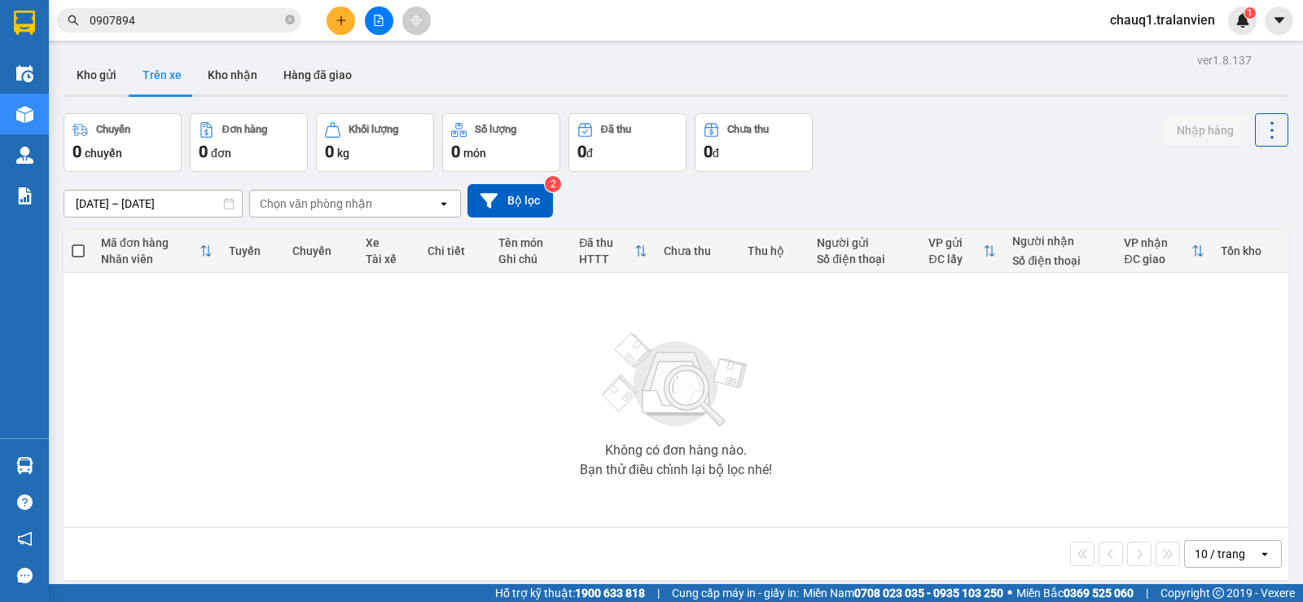
click at [603, 37] on div "Kết quả tìm kiếm ( 1 ) Bộ lọc Mã ĐH Trạng thái Món hàng Thu hộ Tổng cước Chưa c…" at bounding box center [651, 20] width 1303 height 41
click at [551, 54] on div "ver 1.8.137 Kho gửi Trên xe Kho nhận Hàng đã giao Chuyến 0 chuyến Đơn hàng 0 đơ…" at bounding box center [676, 350] width 1238 height 602
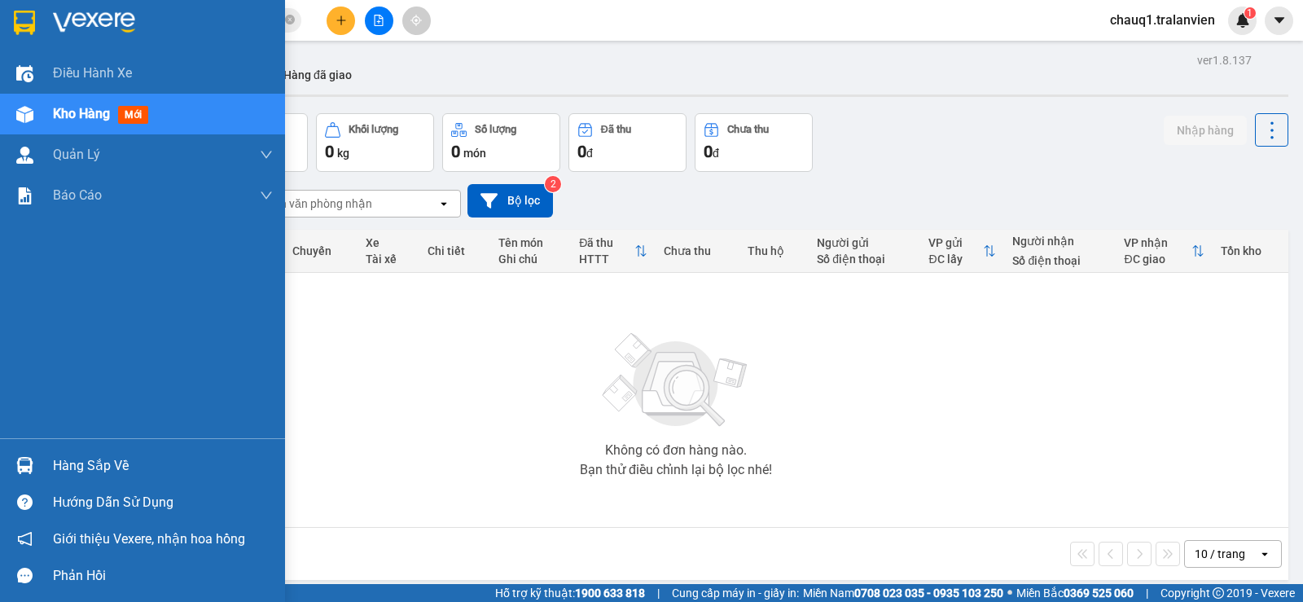
click at [84, 20] on img at bounding box center [94, 23] width 82 height 24
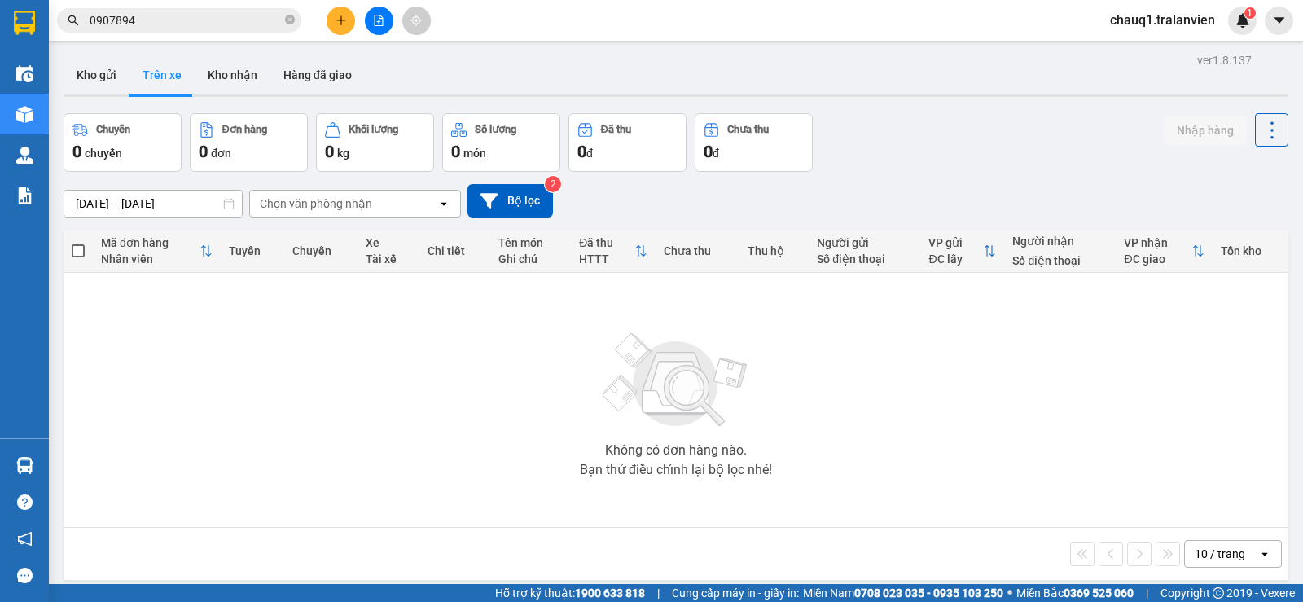
click at [546, 31] on div "Kết quả tìm kiếm ( 1 ) Bộ lọc Mã ĐH Trạng thái Món hàng Thu hộ Tổng cước Chưa c…" at bounding box center [651, 20] width 1303 height 41
click at [602, 39] on div "Kết quả tìm kiếm ( 1 ) Bộ lọc Mã ĐH Trạng thái Món hàng Thu hộ Tổng cước Chưa c…" at bounding box center [651, 20] width 1303 height 41
click at [561, 66] on div "Kho gửi Trên xe Kho nhận Hàng đã giao" at bounding box center [676, 76] width 1225 height 43
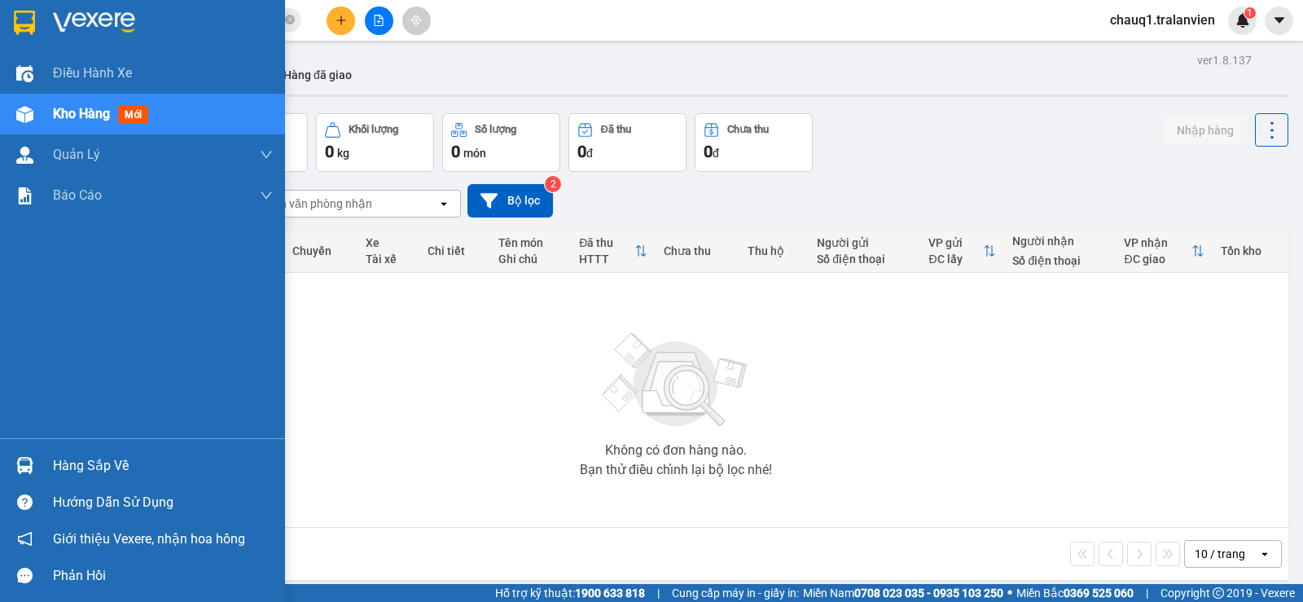
click at [30, 16] on img at bounding box center [24, 23] width 21 height 24
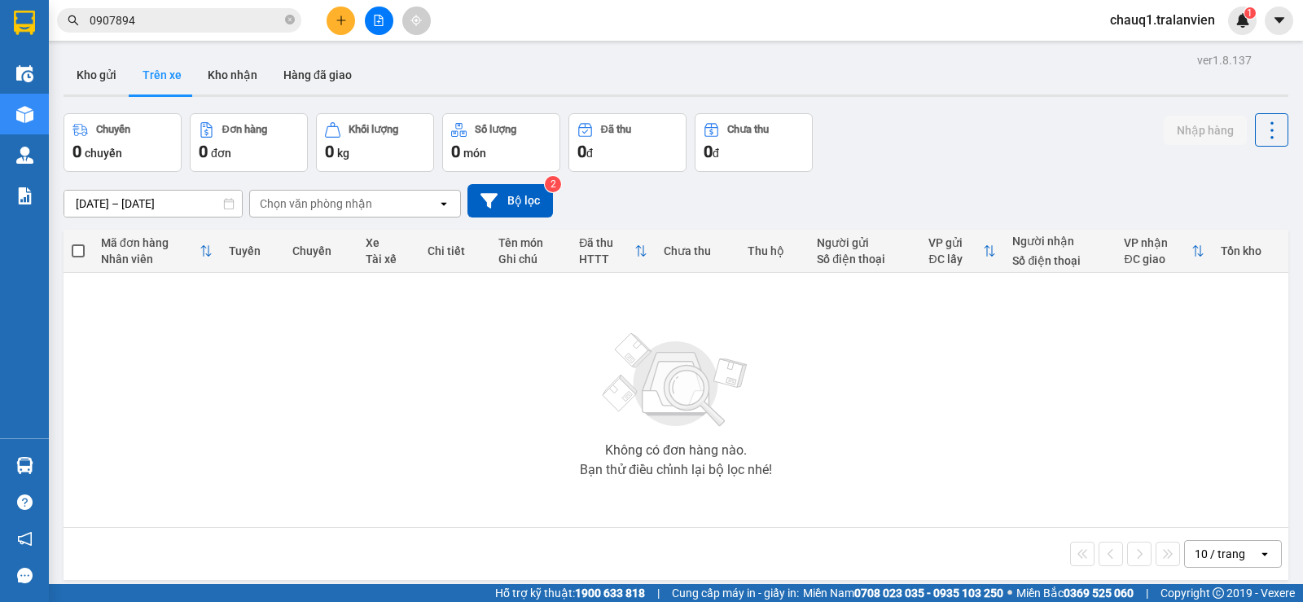
drag, startPoint x: 612, startPoint y: 20, endPoint x: 630, endPoint y: 35, distance: 23.7
click at [619, 22] on div "Kết quả tìm kiếm ( 1 ) Bộ lọc Mã ĐH Trạng thái Món hàng Thu hộ Tổng cước Chưa c…" at bounding box center [651, 20] width 1303 height 41
drag, startPoint x: 667, startPoint y: 67, endPoint x: 805, endPoint y: 83, distance: 138.6
click at [674, 67] on div "Kho gửi Trên xe Kho nhận Hàng đã giao" at bounding box center [676, 76] width 1225 height 43
click at [933, 84] on div "Kho gửi Trên xe Kho nhận Hàng đã giao" at bounding box center [676, 76] width 1225 height 43
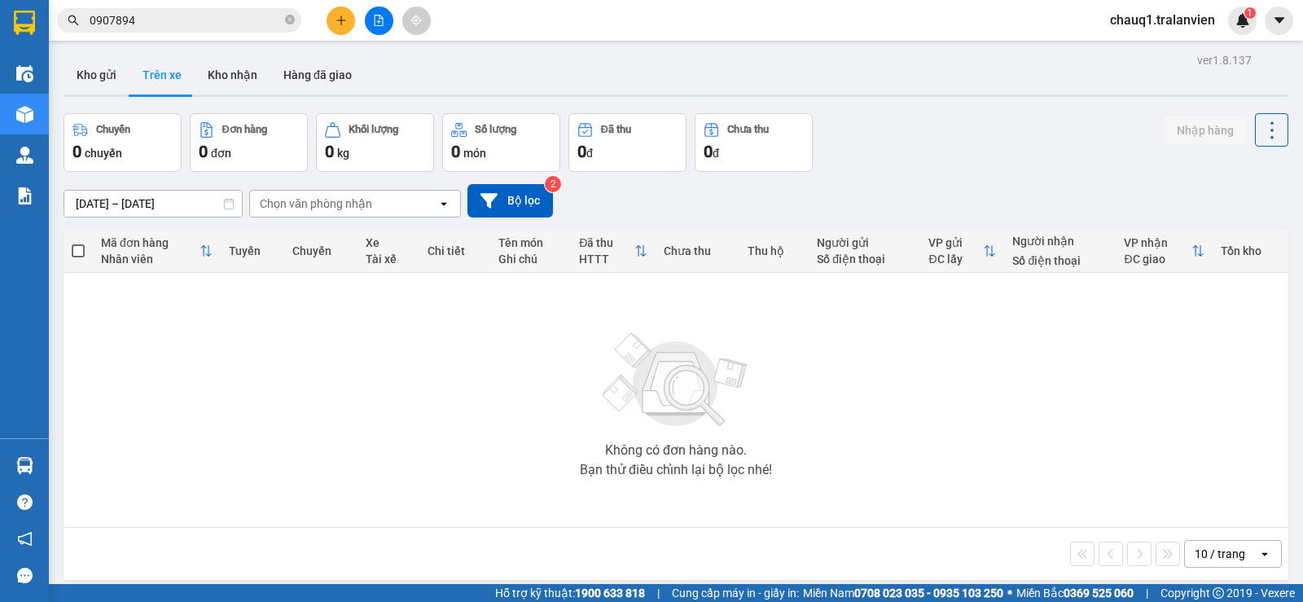
click at [628, 26] on div "Kết quả tìm kiếm ( 1 ) Bộ lọc Mã ĐH Trạng thái Món hàng Thu hộ Tổng cước Chưa c…" at bounding box center [651, 20] width 1303 height 41
click at [649, 42] on main "ver 1.8.137 Kho gửi Trên xe Kho nhận Hàng đã giao Chuyến 0 chuyến Đơn hàng 0 đơ…" at bounding box center [651, 292] width 1303 height 584
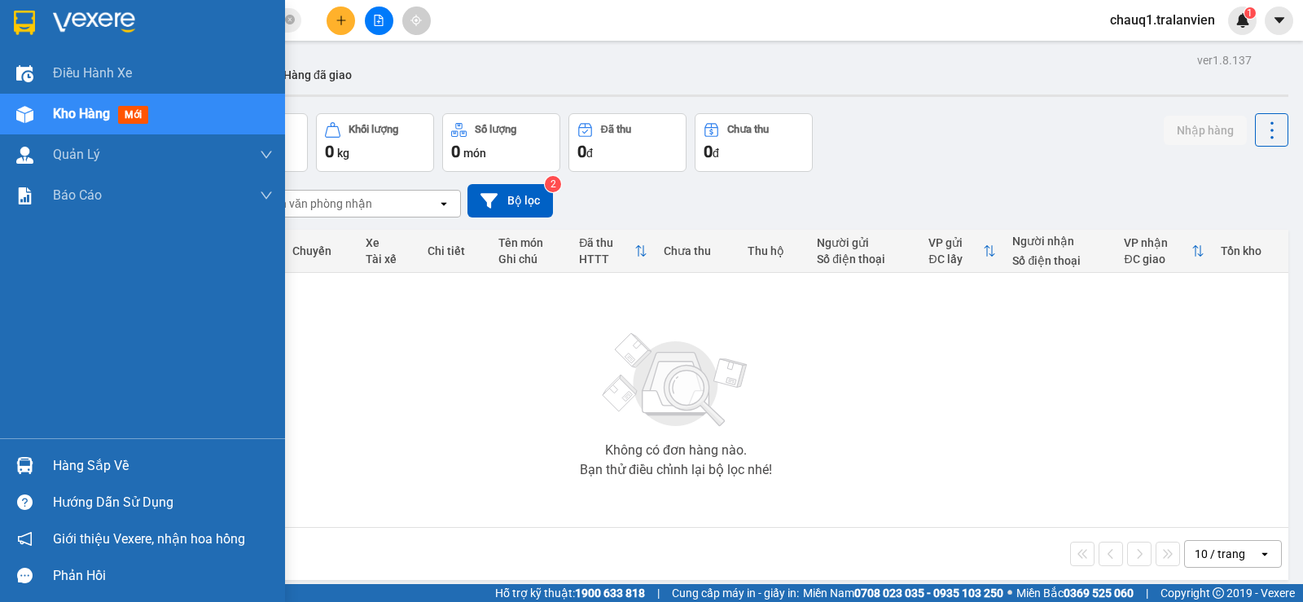
drag, startPoint x: 53, startPoint y: 24, endPoint x: 252, endPoint y: 33, distance: 199.0
click at [54, 24] on img at bounding box center [94, 23] width 82 height 24
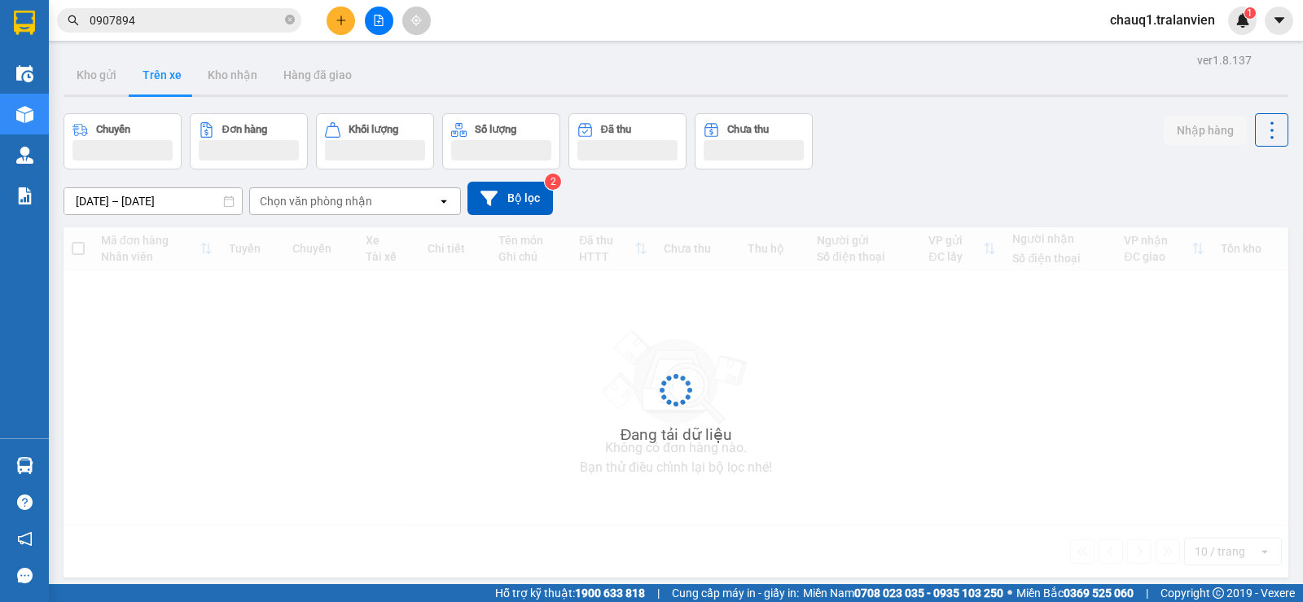
click at [473, 33] on div "Kết quả tìm kiếm ( 1 ) Bộ lọc Mã ĐH Trạng thái Món hàng Thu hộ Tổng cước Chưa c…" at bounding box center [651, 20] width 1303 height 41
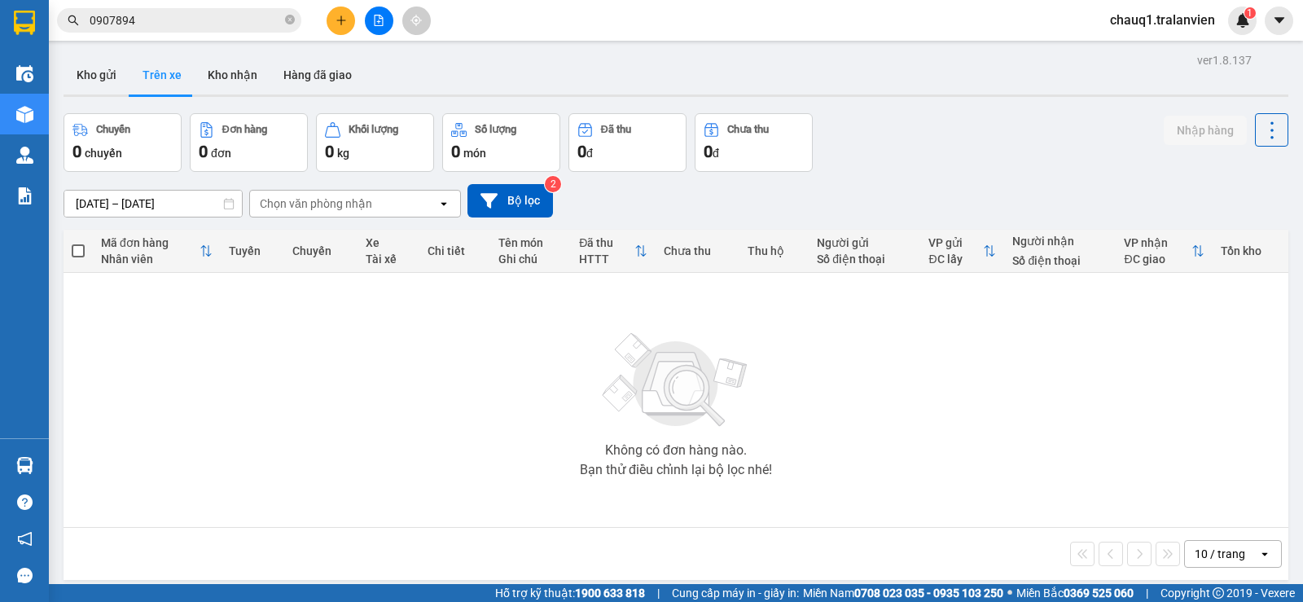
click at [673, 42] on main "ver 1.8.137 Kho gửi Trên xe Kho nhận Hàng đã giao Chuyến 0 chuyến Đơn hàng 0 đơ…" at bounding box center [651, 292] width 1303 height 584
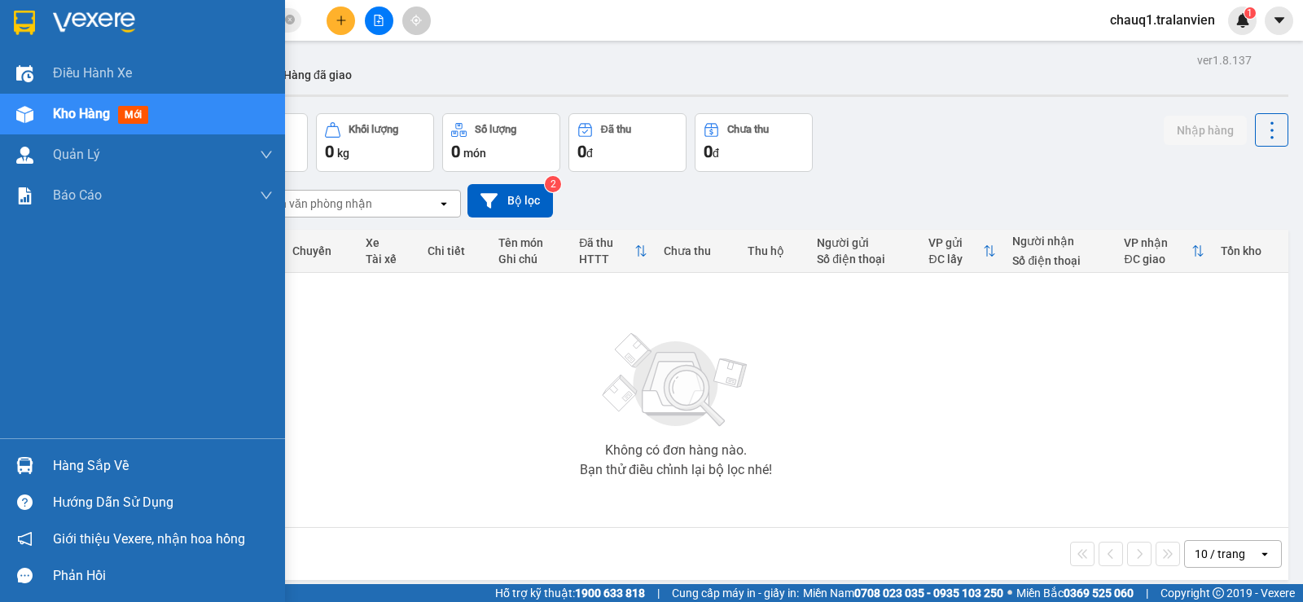
click at [38, 20] on div at bounding box center [25, 22] width 29 height 29
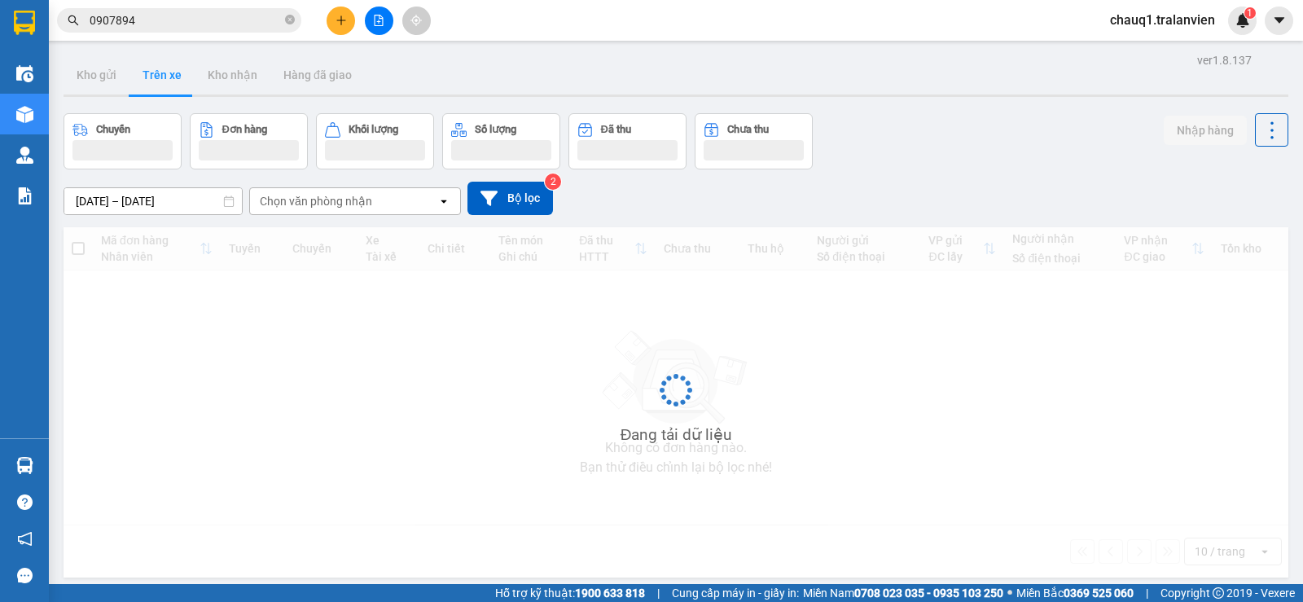
click at [499, 24] on div "Kết quả tìm kiếm ( 1 ) Bộ lọc Mã ĐH Trạng thái Món hàng Thu hộ Tổng cước Chưa c…" at bounding box center [651, 20] width 1303 height 41
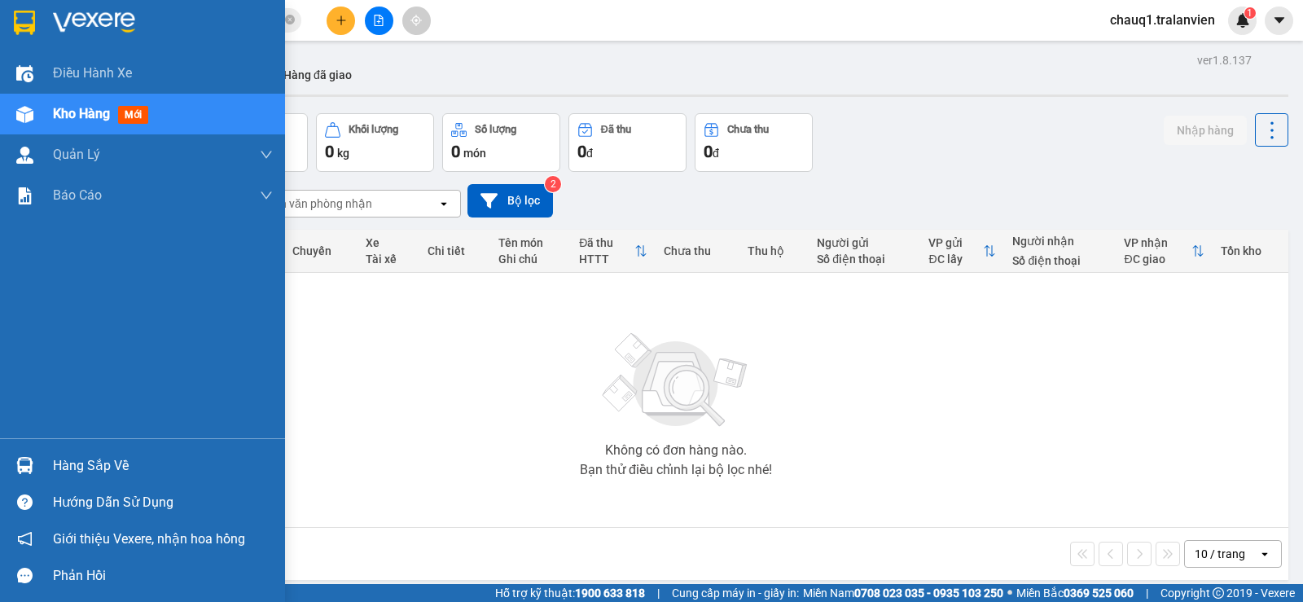
click at [29, 29] on img at bounding box center [24, 23] width 21 height 24
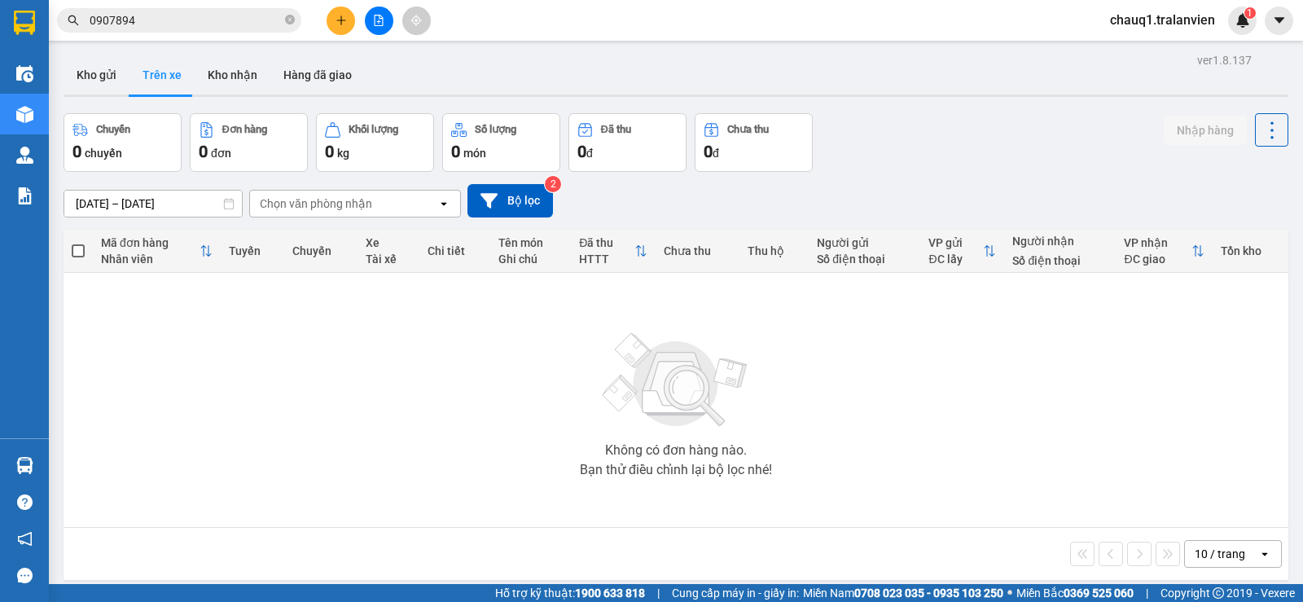
click at [415, 212] on div "Chọn văn phòng nhận" at bounding box center [343, 204] width 187 height 26
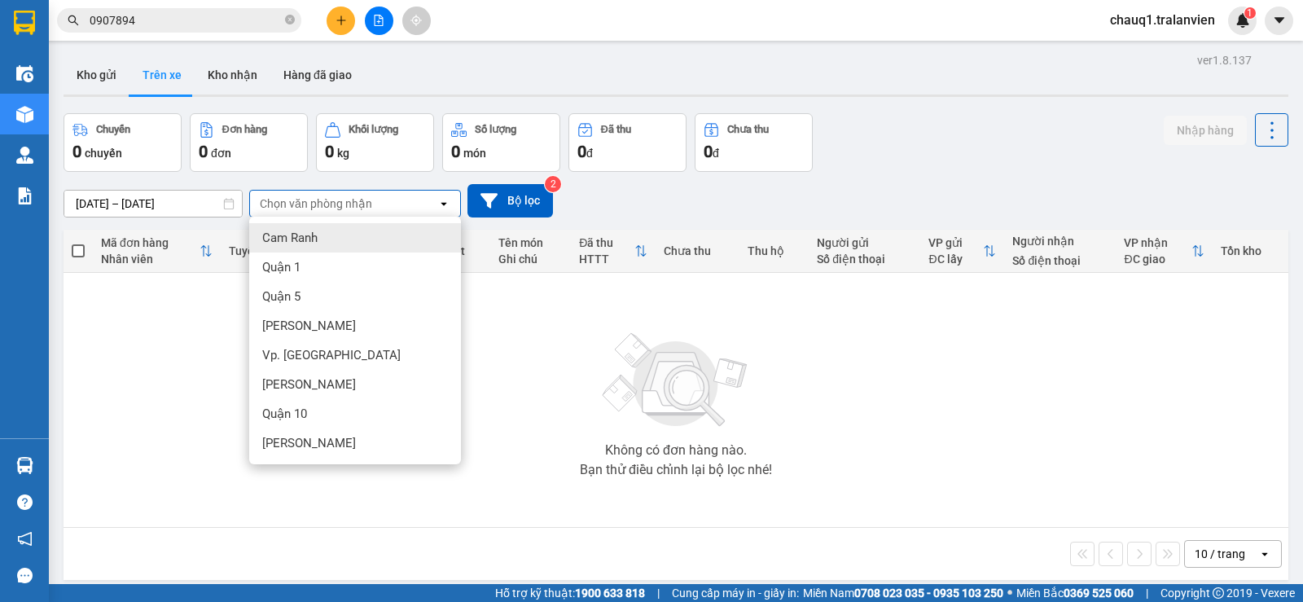
drag, startPoint x: 932, startPoint y: 148, endPoint x: 581, endPoint y: 156, distance: 351.1
click at [928, 148] on div "Chuyến 0 chuyến Đơn hàng 0 đơn Khối lượng 0 kg Số lượng 0 món Đã thu 0 đ Chưa t…" at bounding box center [676, 142] width 1225 height 59
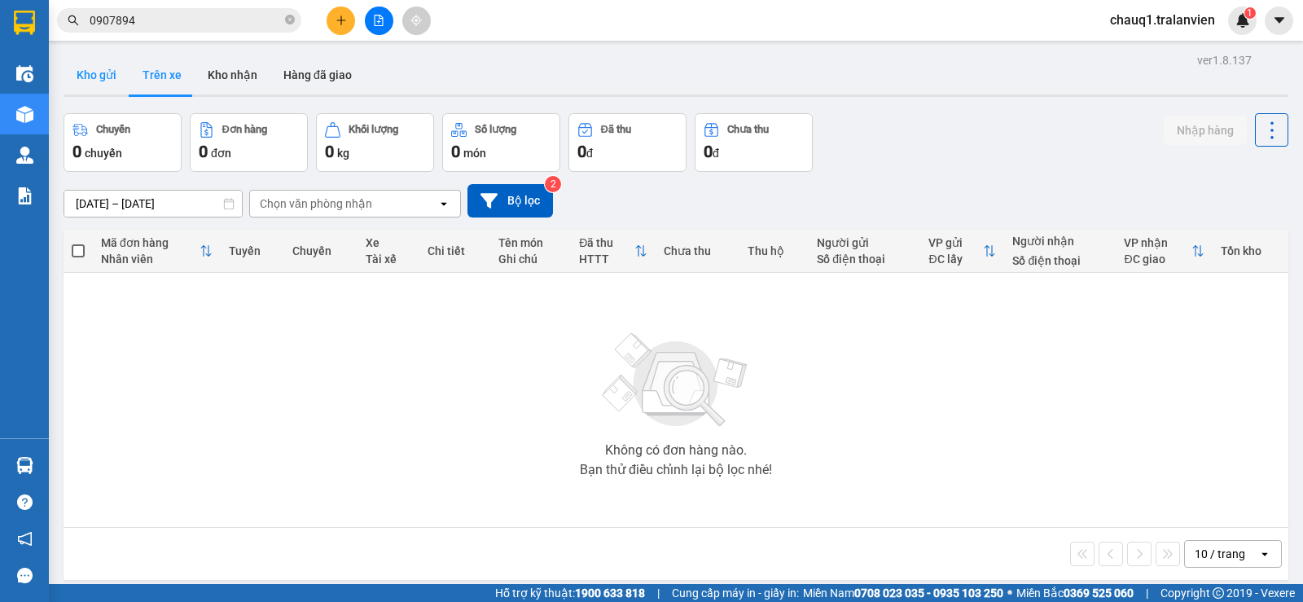
click at [112, 73] on button "Kho gửi" at bounding box center [97, 74] width 66 height 39
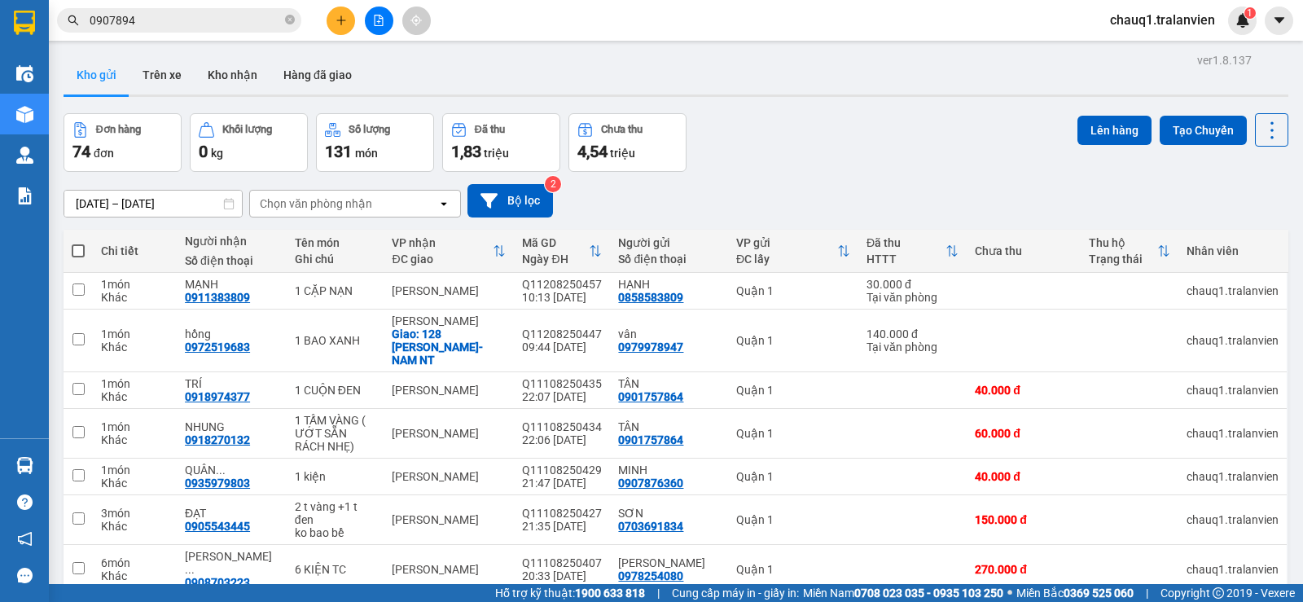
click at [720, 86] on div "Kho gửi Trên xe Kho nhận Hàng đã giao" at bounding box center [676, 76] width 1225 height 43
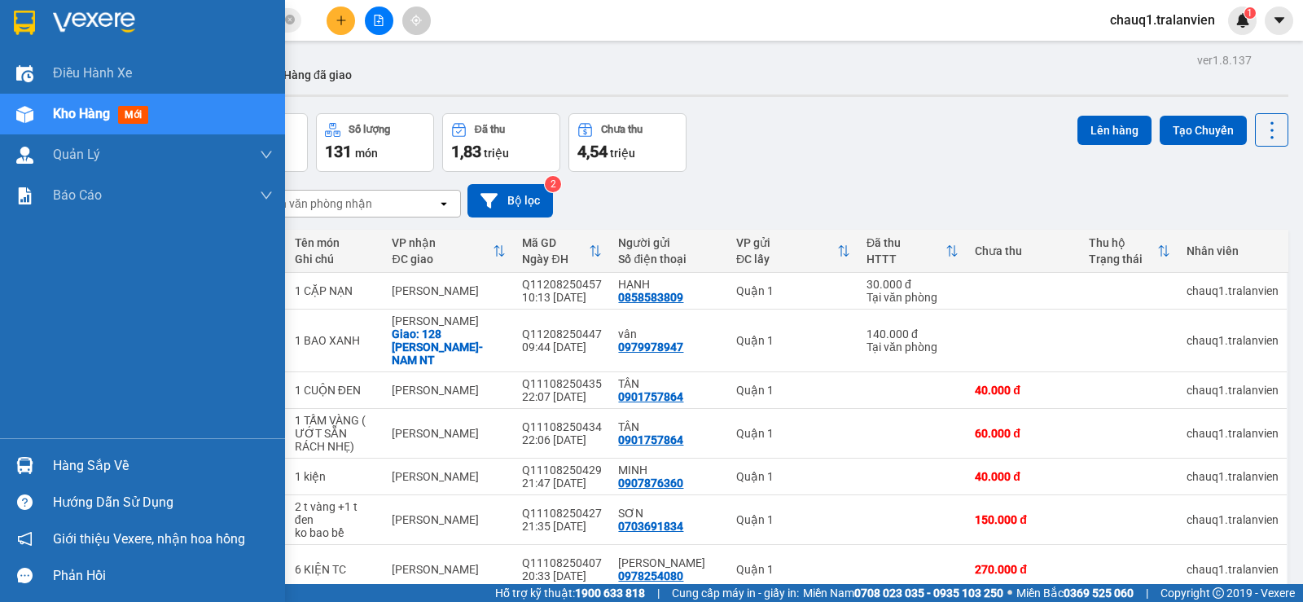
click at [27, 20] on img at bounding box center [24, 23] width 21 height 24
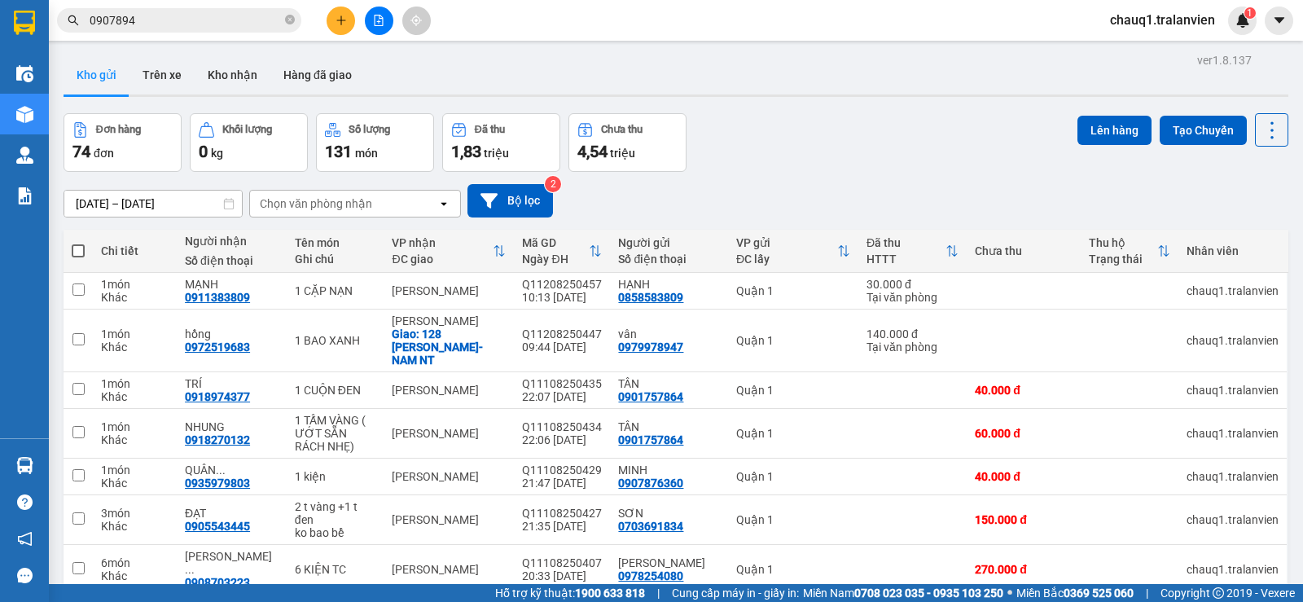
click at [758, 118] on div "Đơn hàng 74 đơn Khối lượng 0 kg Số lượng 131 món Đã thu 1,83 triệu Chưa thu 4,5…" at bounding box center [676, 142] width 1225 height 59
click at [345, 20] on icon "plus" at bounding box center [341, 20] width 11 height 11
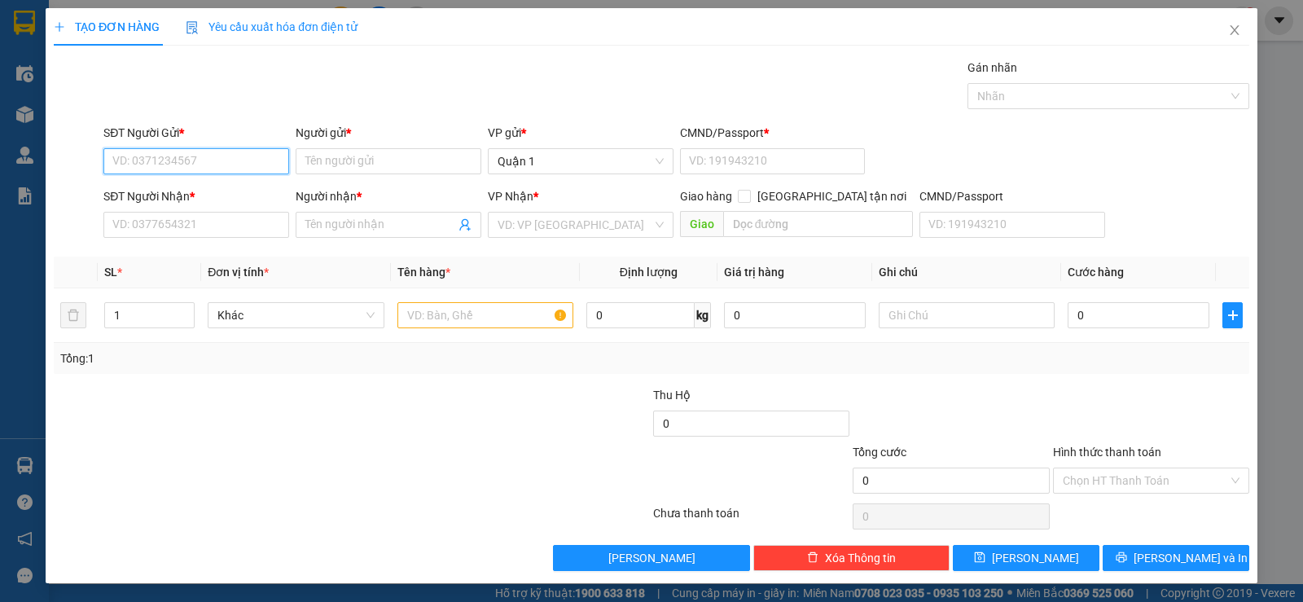
click at [251, 156] on input "SĐT Người Gửi *" at bounding box center [196, 161] width 186 height 26
click at [915, 382] on div "Transit Pickup Surcharge Ids Transit Deliver Surcharge Ids Transit Deliver Surc…" at bounding box center [652, 315] width 1196 height 512
click at [424, 313] on input "text" at bounding box center [485, 315] width 176 height 26
drag, startPoint x: 553, startPoint y: 435, endPoint x: 289, endPoint y: 228, distance: 335.3
click at [549, 431] on div at bounding box center [552, 414] width 200 height 57
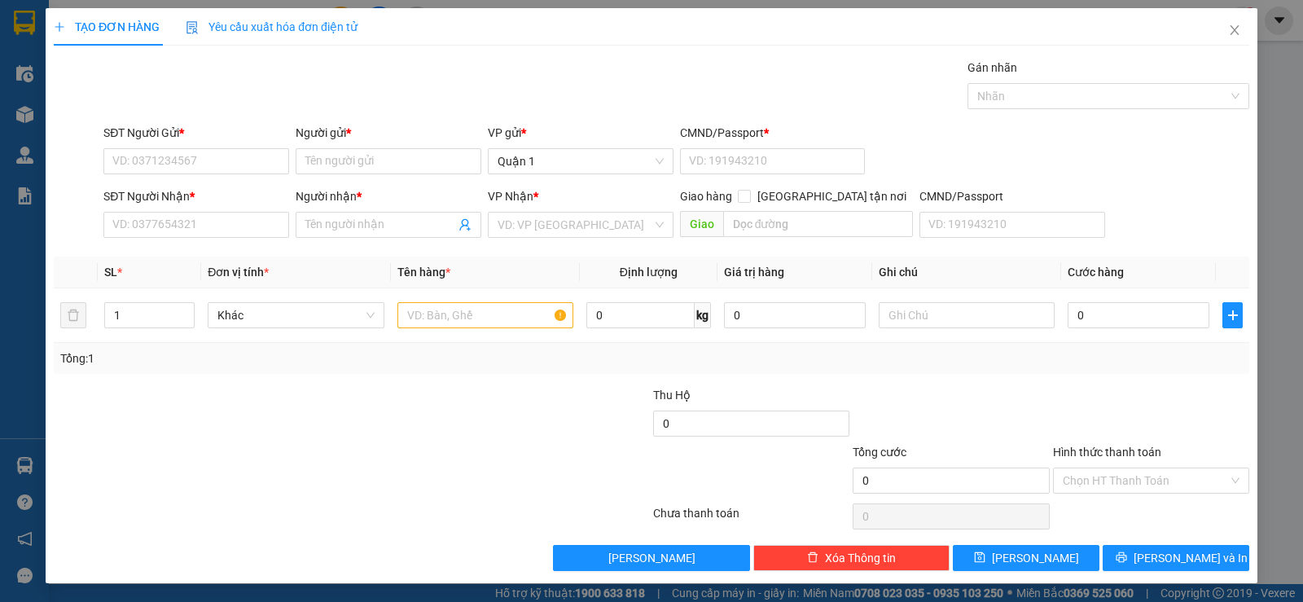
click at [204, 138] on div "SĐT Người Gửi *" at bounding box center [196, 133] width 186 height 18
click at [204, 148] on input "SĐT Người Gửi *" at bounding box center [196, 161] width 186 height 26
click at [213, 152] on input "SĐT Người Gửi *" at bounding box center [196, 161] width 186 height 26
click at [209, 148] on input "SĐT Người Gửi *" at bounding box center [196, 161] width 186 height 26
type input "0947775033"
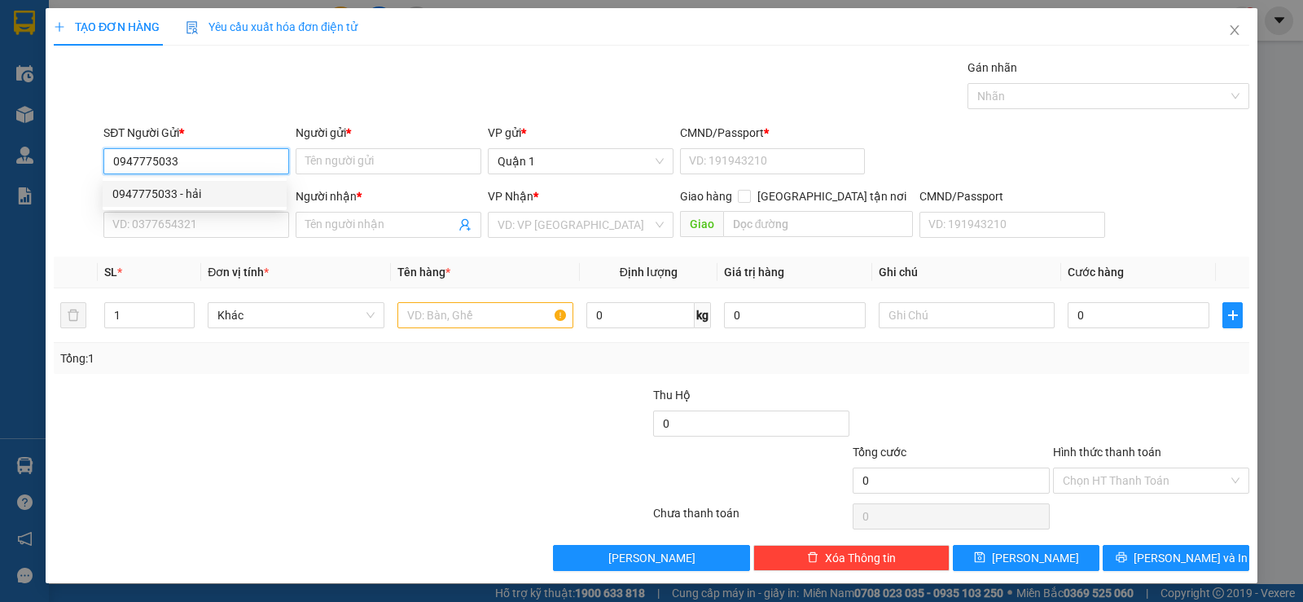
click at [190, 186] on div "0947775033 - hải" at bounding box center [194, 194] width 165 height 18
type input "hải"
type input "1"
type input "0905543445"
type input "ĐẠT"
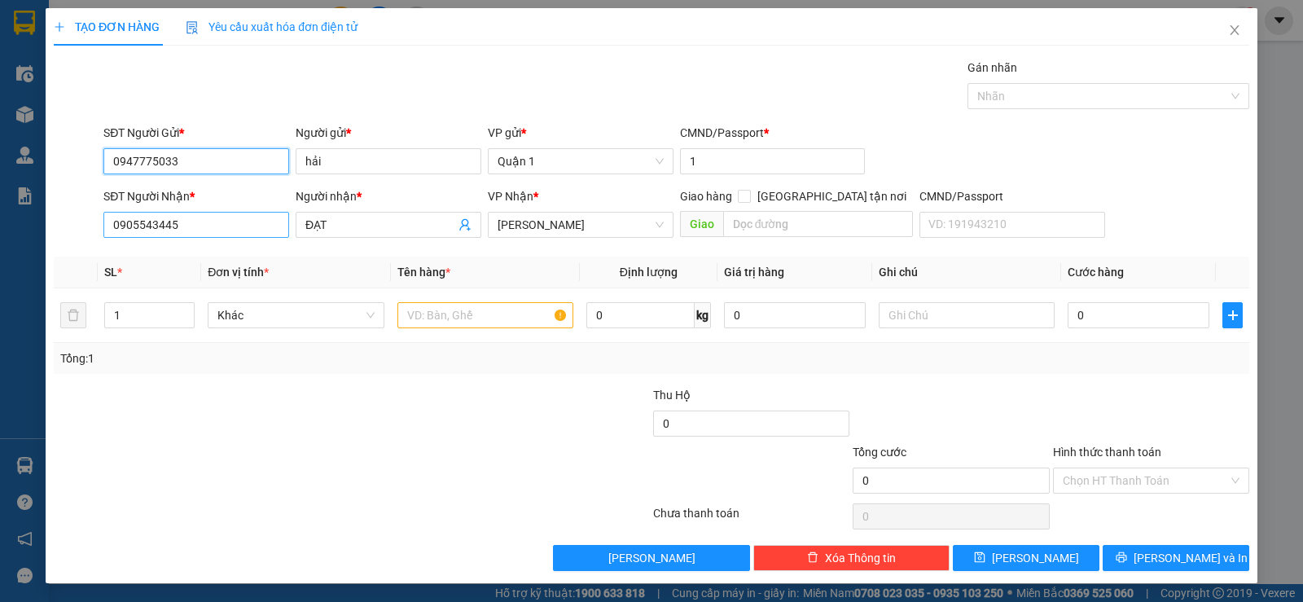
type input "0947775033"
click at [229, 228] on input "0905543445" at bounding box center [196, 225] width 186 height 26
type input "0368268508"
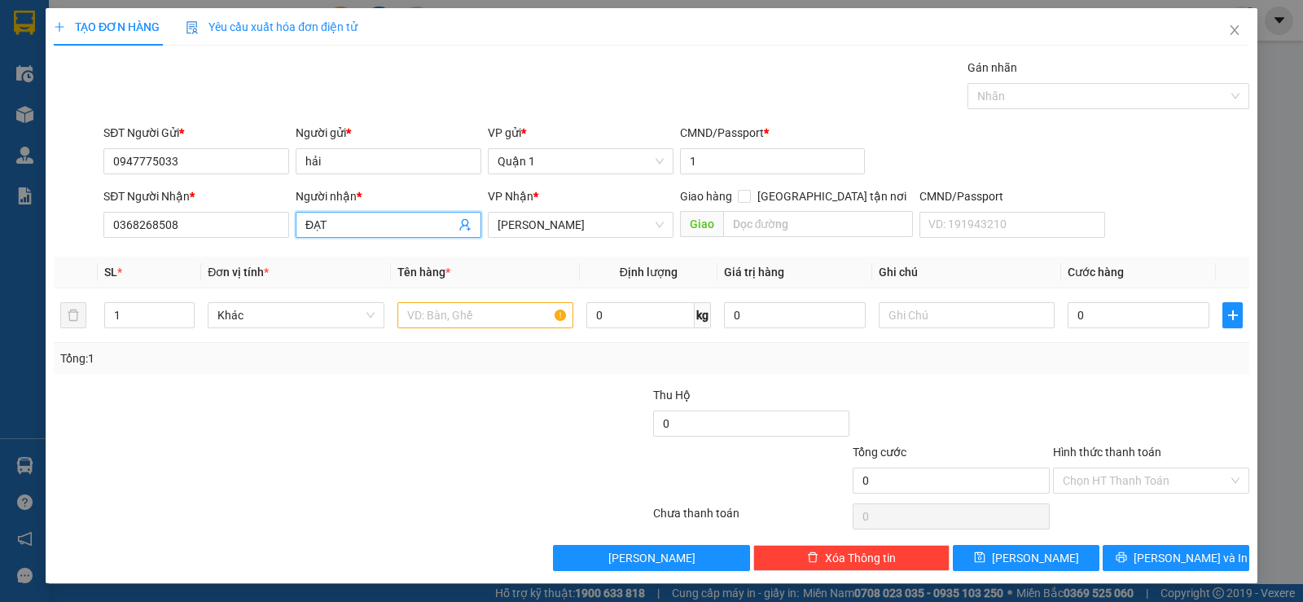
click at [351, 227] on input "ĐẠT" at bounding box center [380, 225] width 150 height 18
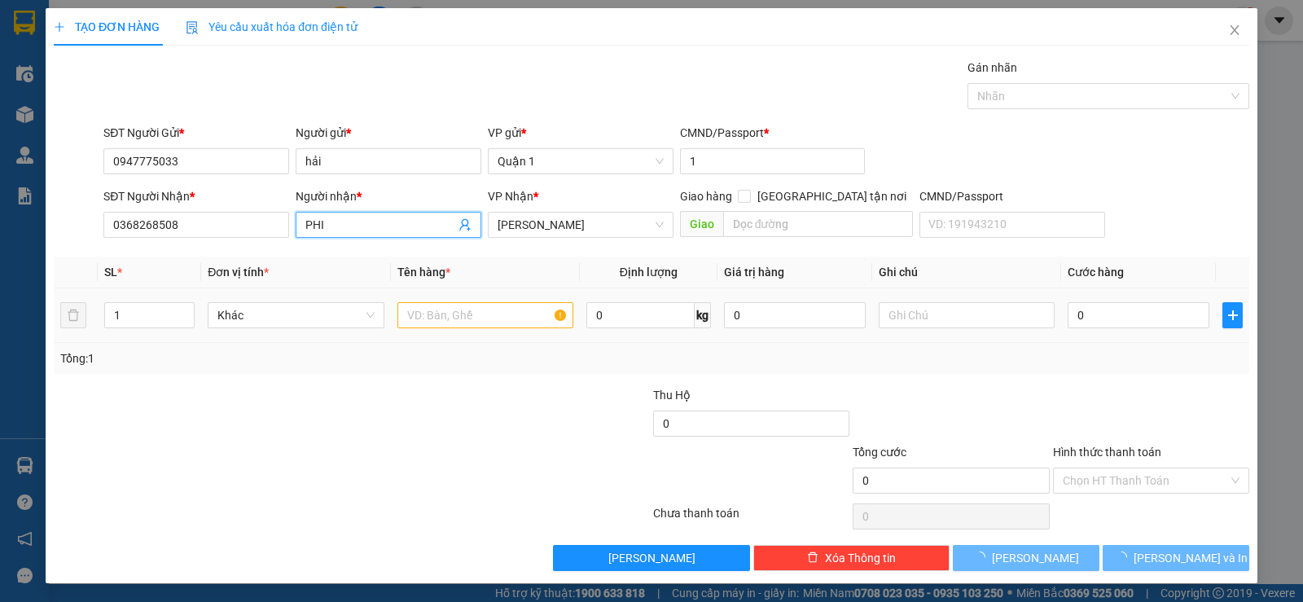
type input "PHI"
click at [454, 312] on input "text" at bounding box center [485, 315] width 176 height 26
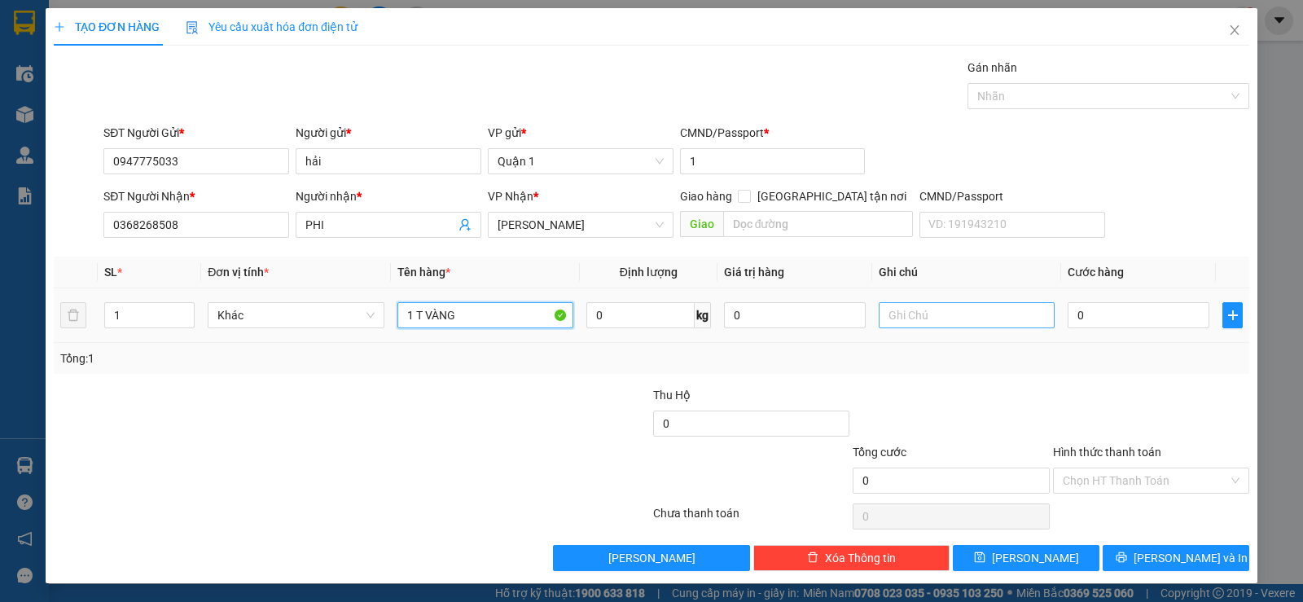
type input "1 T VÀNG"
click at [951, 312] on input "text" at bounding box center [967, 315] width 176 height 26
click at [995, 312] on input "text" at bounding box center [967, 315] width 176 height 26
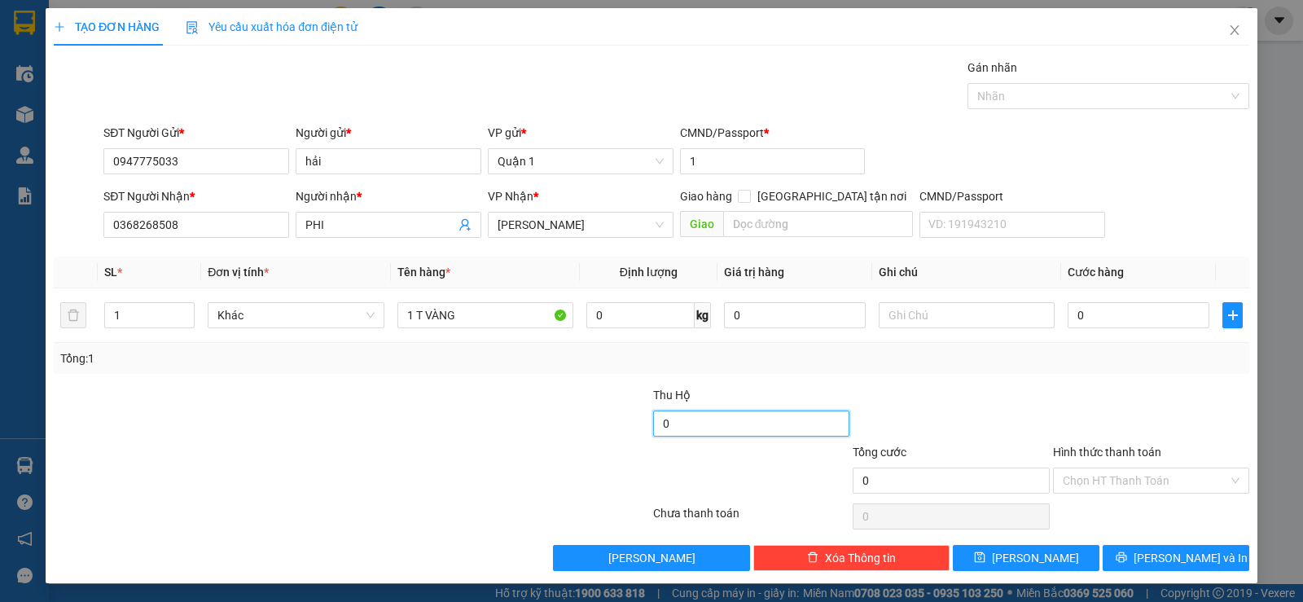
click at [699, 412] on input "0" at bounding box center [751, 423] width 196 height 26
click at [710, 416] on input "0" at bounding box center [751, 423] width 196 height 26
type input "1.260.000"
click at [775, 380] on div "Transit Pickup Surcharge Ids Transit Deliver Surcharge Ids Transit Deliver Surc…" at bounding box center [652, 315] width 1196 height 512
click at [940, 310] on input "text" at bounding box center [967, 315] width 176 height 26
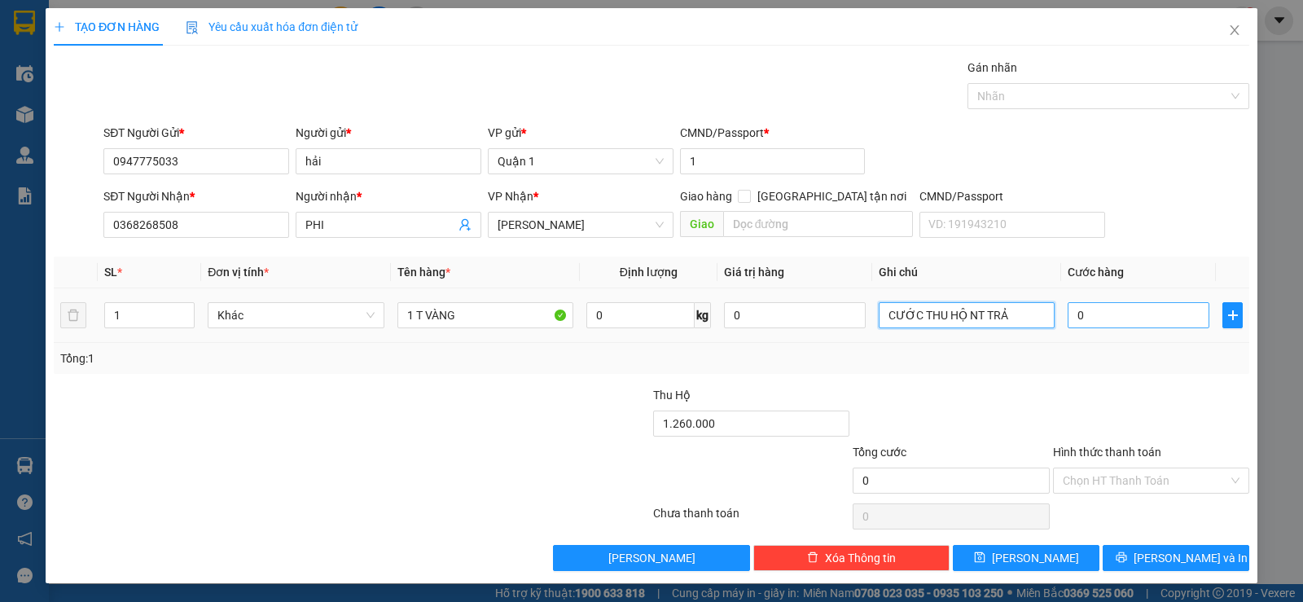
type input "CƯỚC THU HỘ NT TRẢ"
click at [1110, 323] on input "0" at bounding box center [1139, 315] width 142 height 26
type input "4"
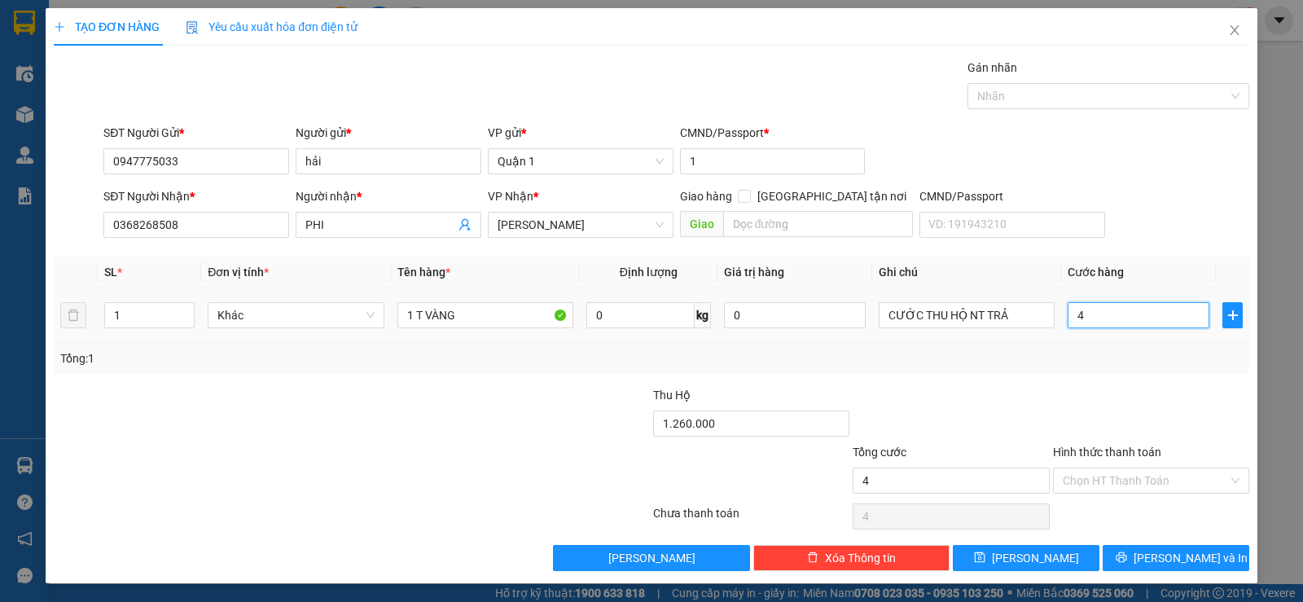
type input "40"
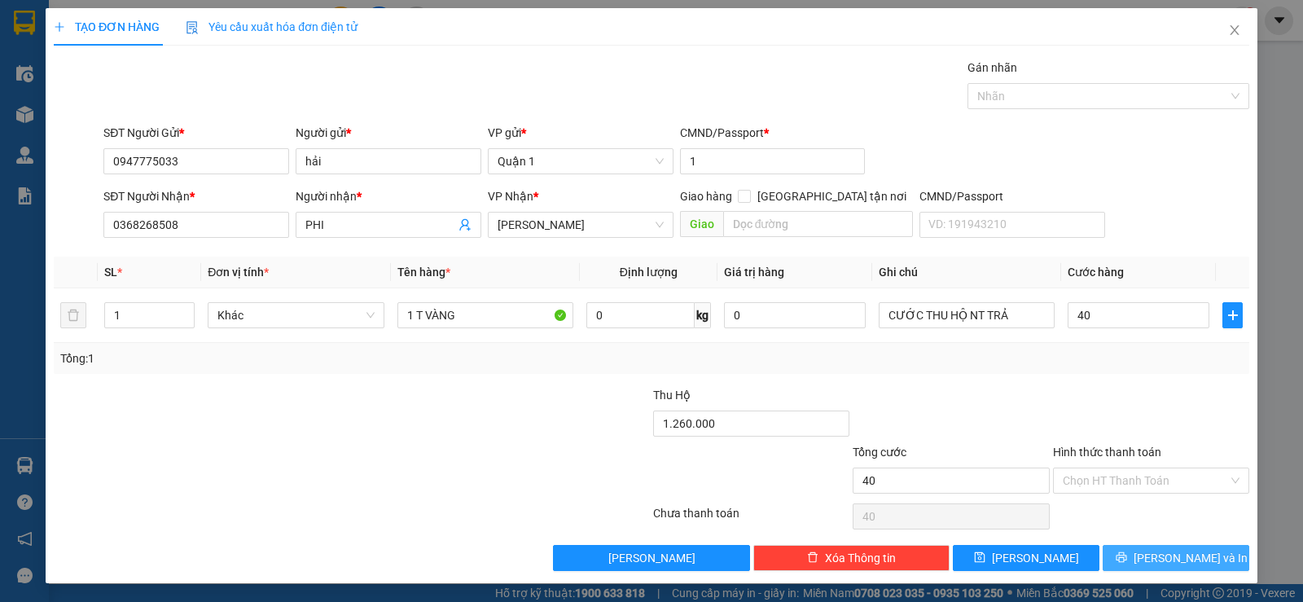
type input "40.000"
click at [1152, 558] on span "[PERSON_NAME] và In" at bounding box center [1191, 558] width 114 height 18
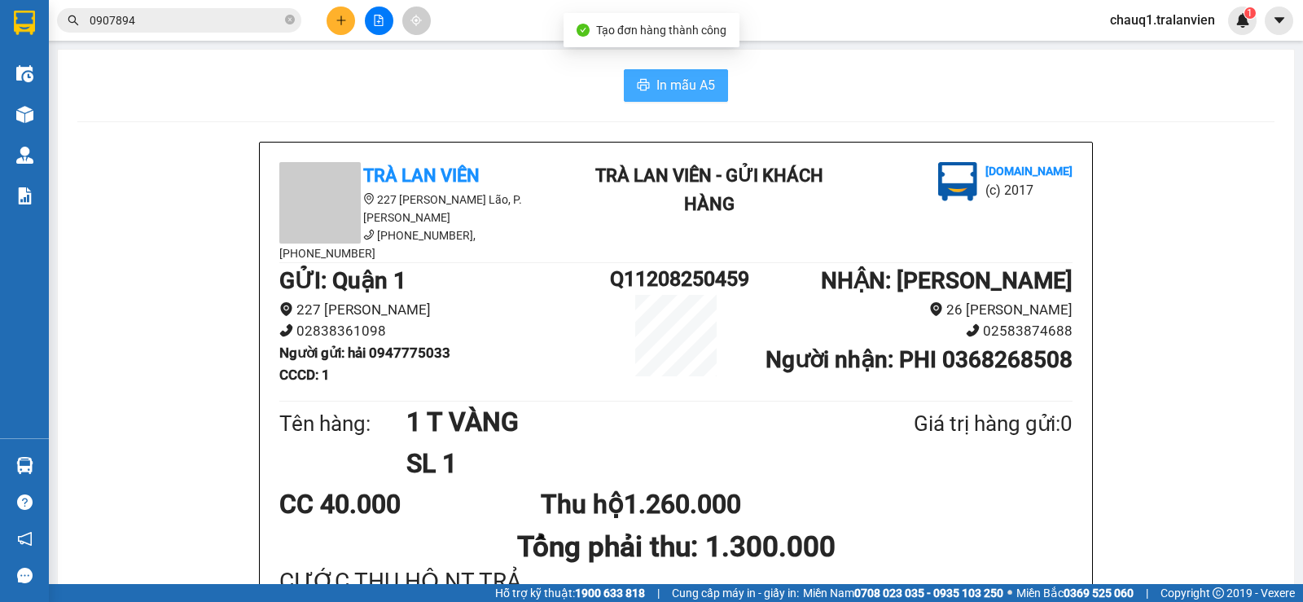
click at [662, 88] on span "In mẫu A5" at bounding box center [685, 85] width 59 height 20
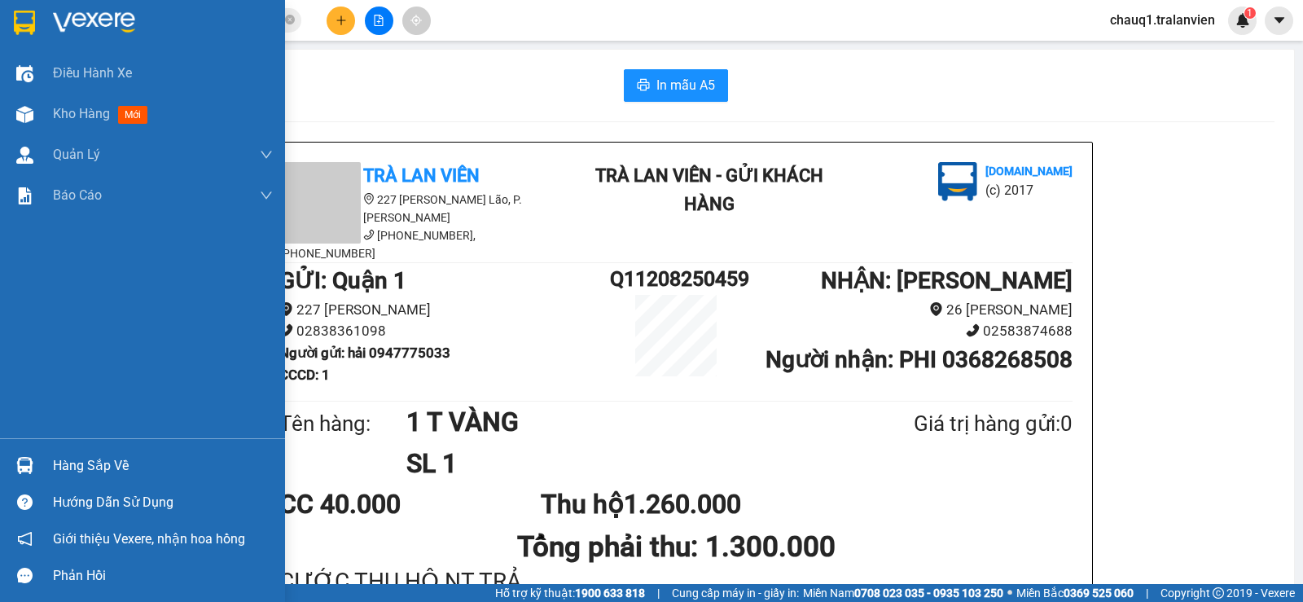
click at [14, 26] on img at bounding box center [24, 23] width 21 height 24
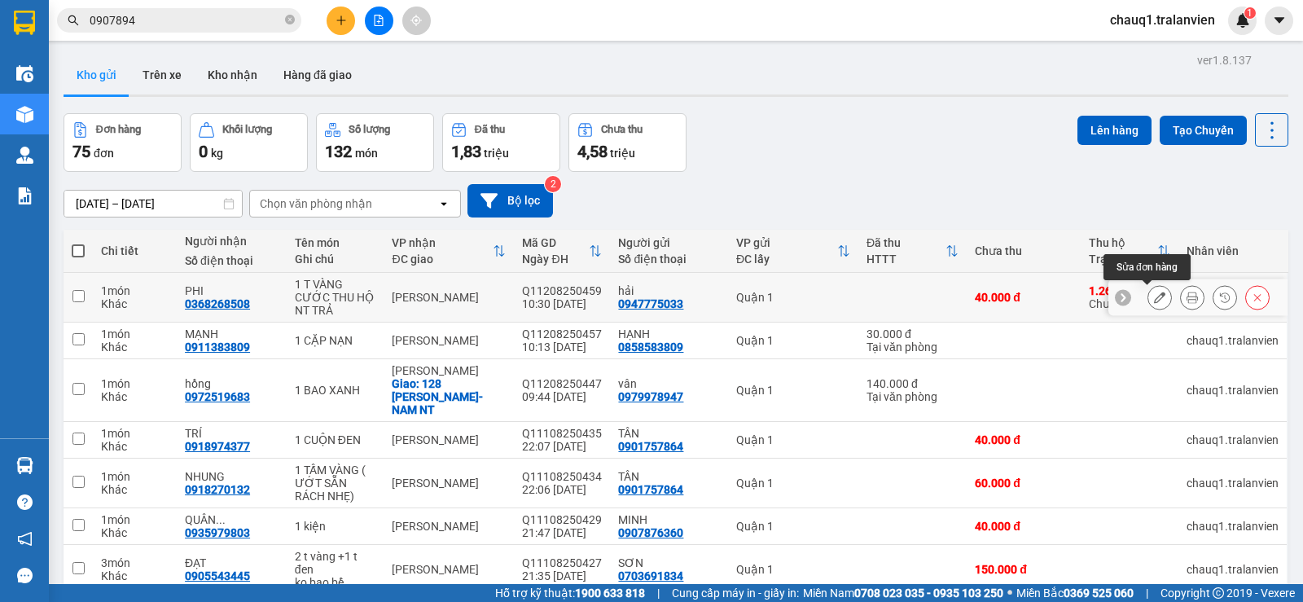
click at [1154, 298] on icon at bounding box center [1159, 297] width 11 height 11
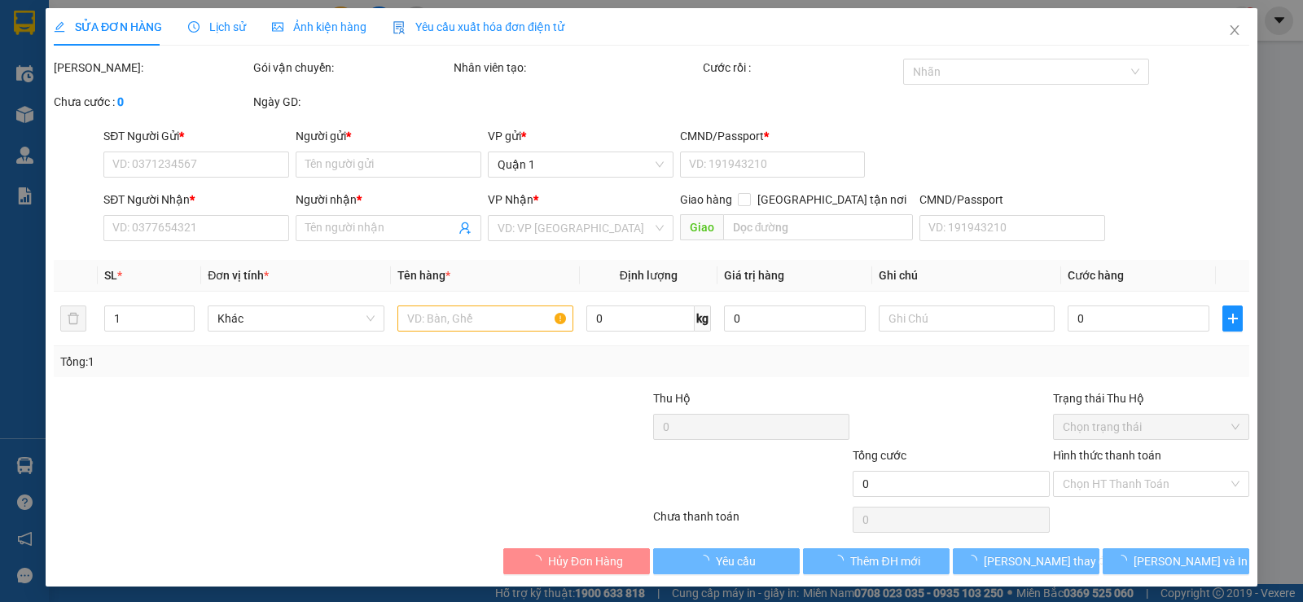
type input "0947775033"
type input "hải"
type input "1"
type input "0368268508"
type input "PHI"
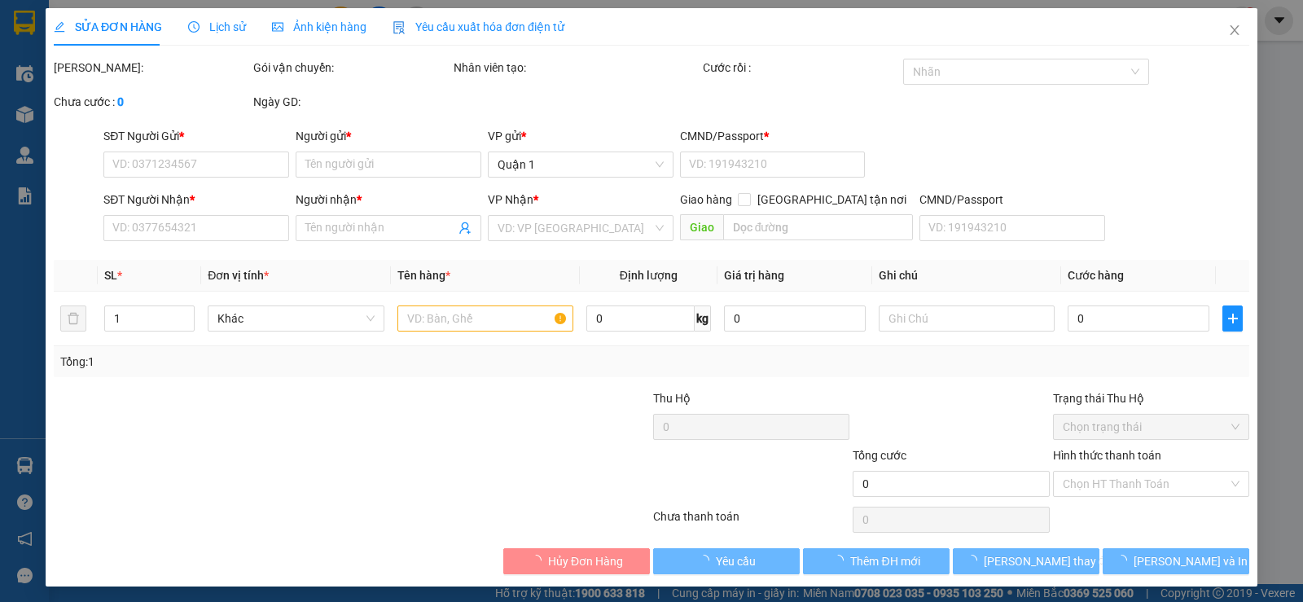
type input "1.260.000"
type input "40.000"
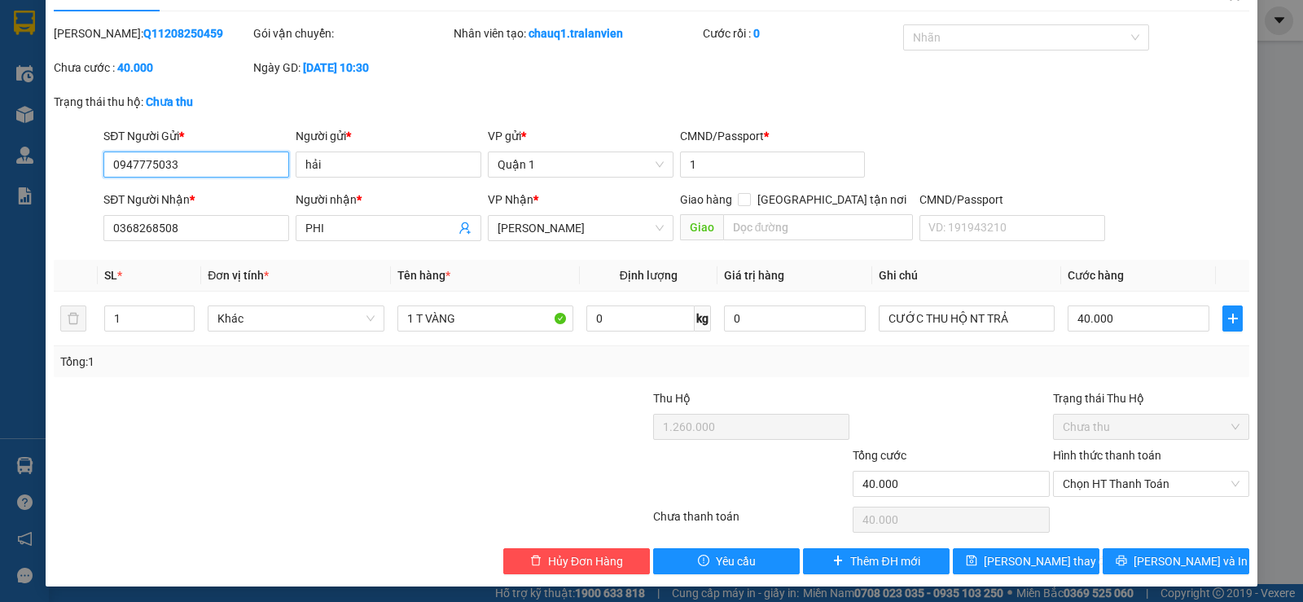
scroll to position [38, 0]
